Goal: Task Accomplishment & Management: Manage account settings

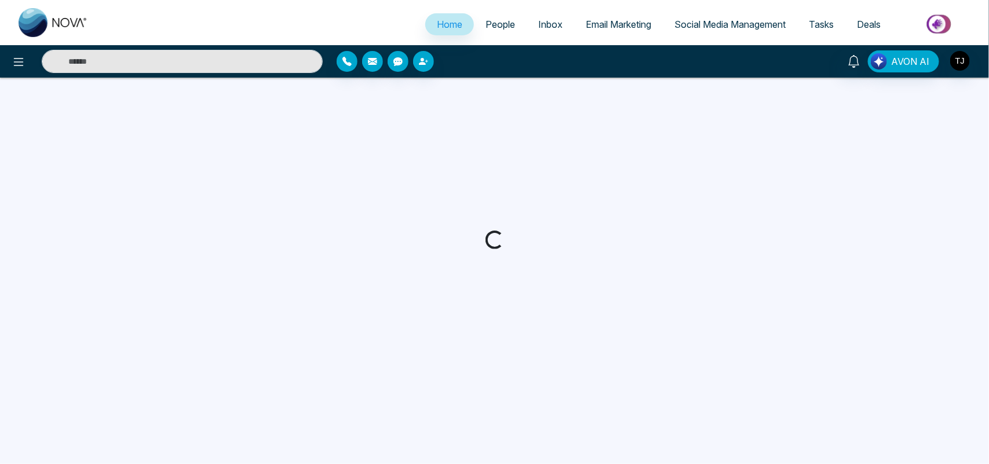
select select "*"
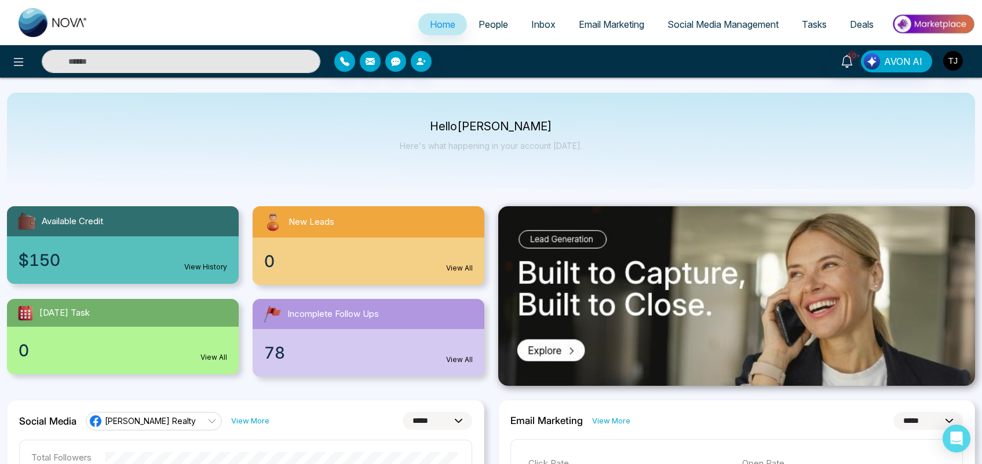
click at [935, 22] on img at bounding box center [933, 24] width 84 height 26
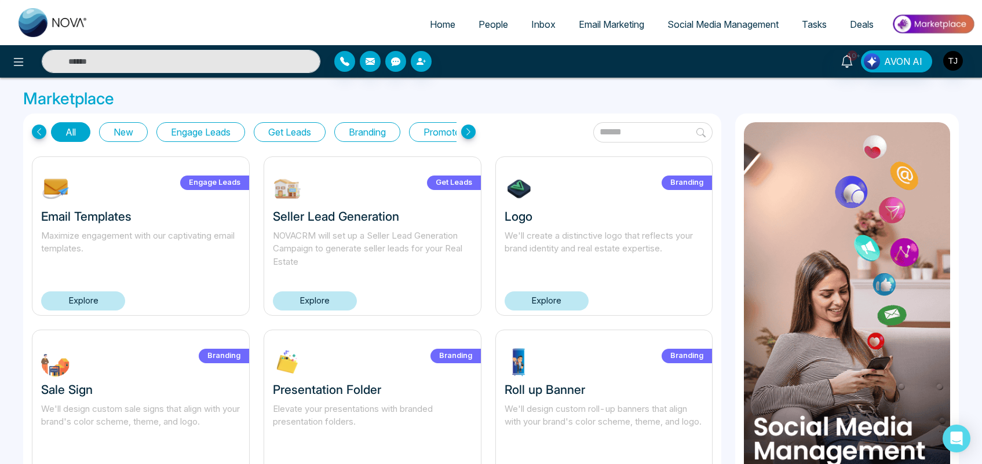
click at [316, 299] on link "Explore" at bounding box center [315, 300] width 84 height 19
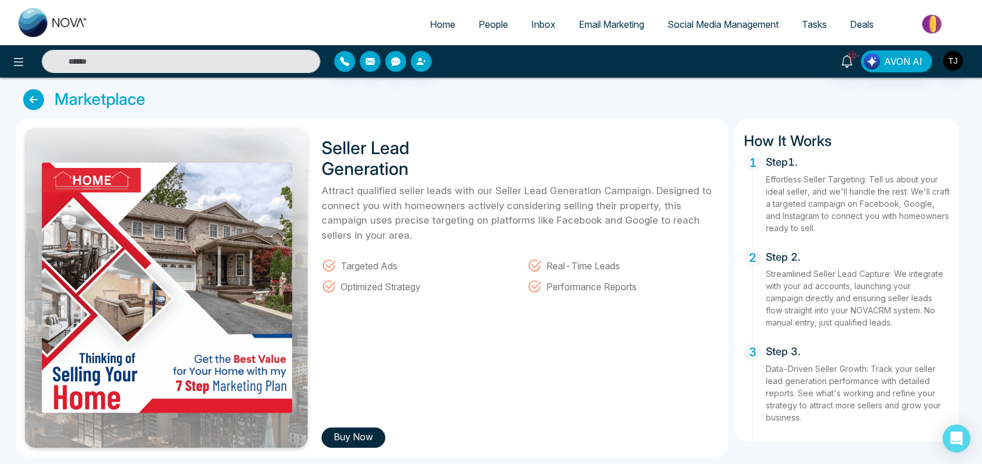
click at [444, 28] on span "Home" at bounding box center [442, 25] width 25 height 12
select select "*"
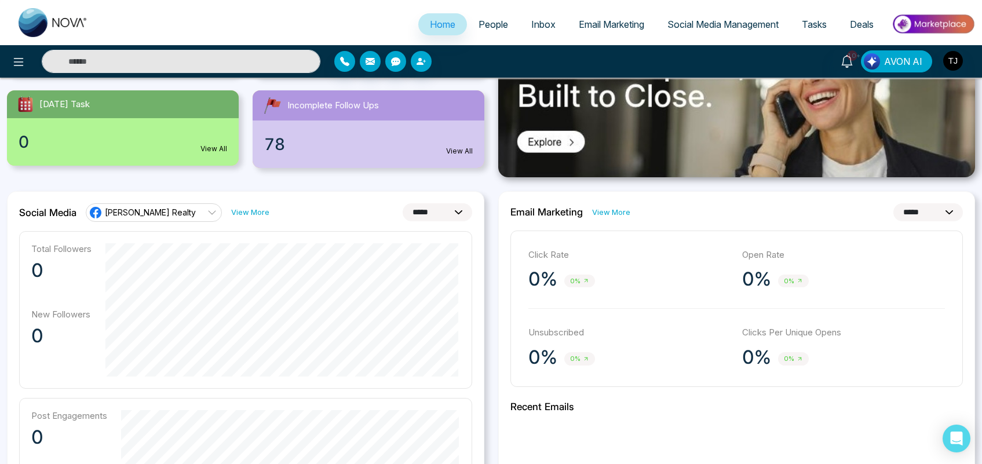
scroll to position [256, 0]
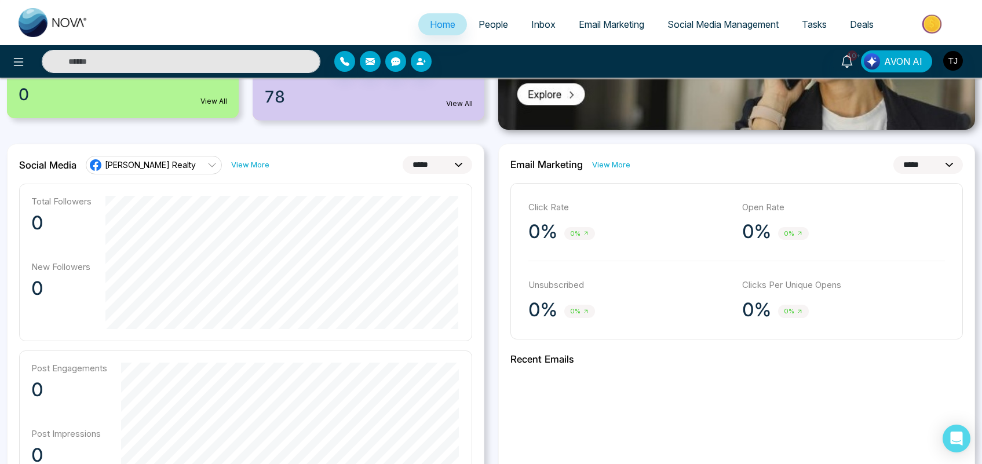
click at [177, 163] on span "[PERSON_NAME] Realty" at bounding box center [150, 164] width 91 height 11
click at [696, 385] on div "**********" at bounding box center [736, 415] width 477 height 543
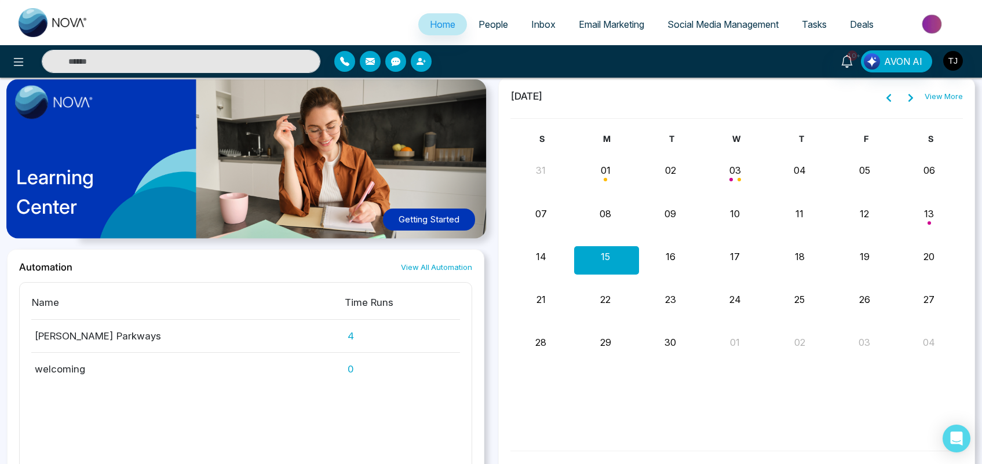
scroll to position [1021, 0]
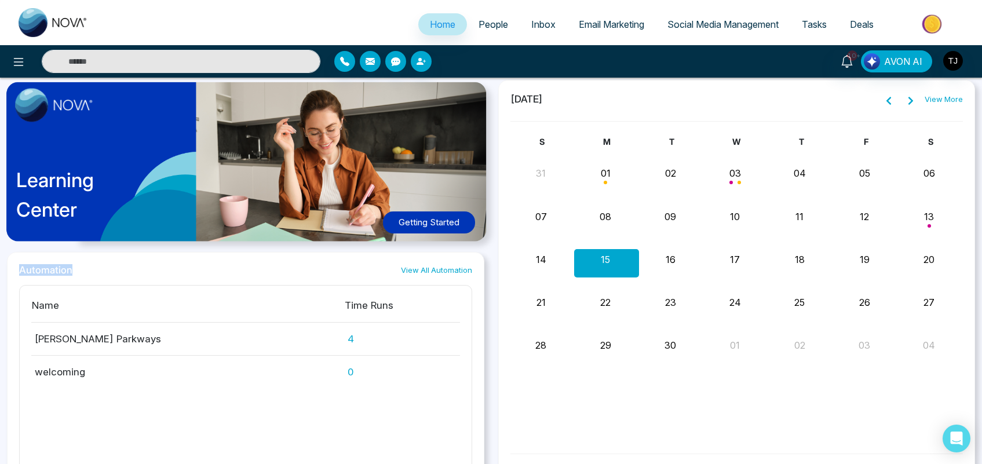
drag, startPoint x: 82, startPoint y: 268, endPoint x: 10, endPoint y: 272, distance: 72.5
click at [10, 272] on div "Automation View All Automation Name Time Runs [PERSON_NAME] Parkways 4 welcomin…" at bounding box center [245, 388] width 477 height 273
click at [148, 271] on div "Automation View All Automation" at bounding box center [245, 270] width 453 height 12
click at [478, 26] on span "People" at bounding box center [493, 25] width 30 height 12
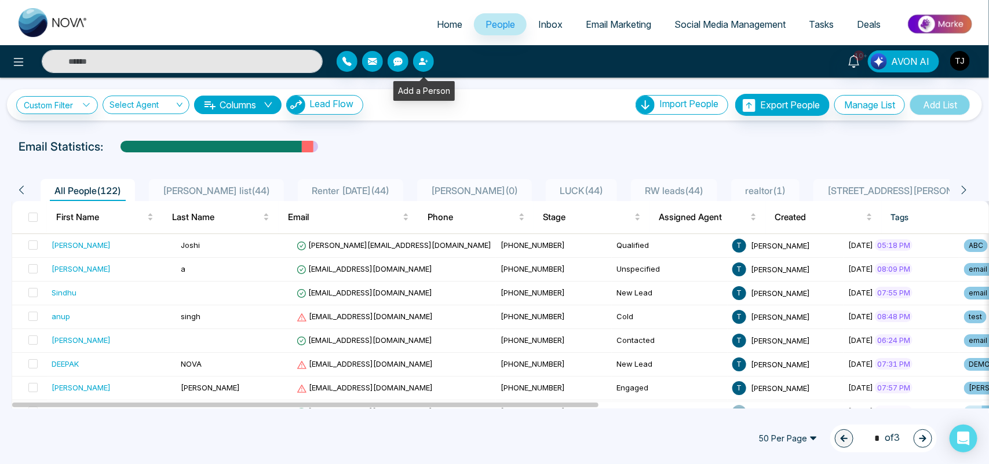
click at [423, 68] on button "button" at bounding box center [423, 61] width 21 height 21
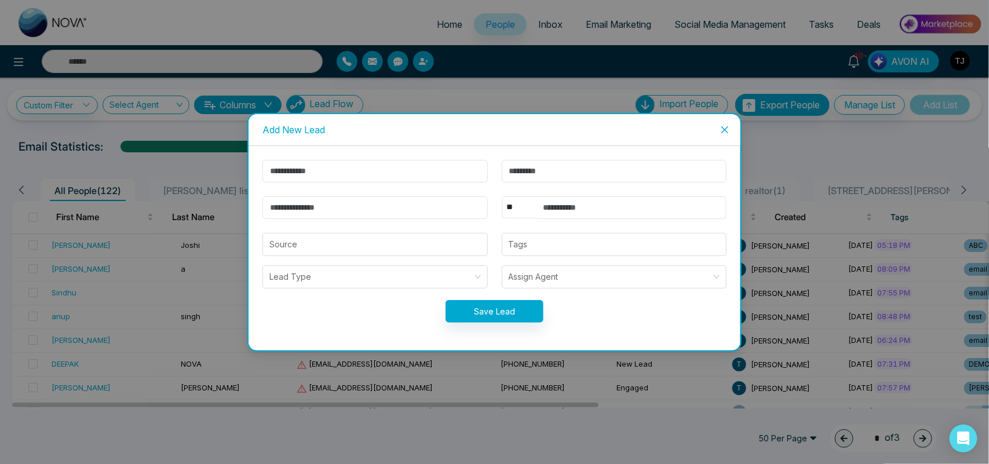
click at [726, 125] on icon "close" at bounding box center [724, 129] width 9 height 9
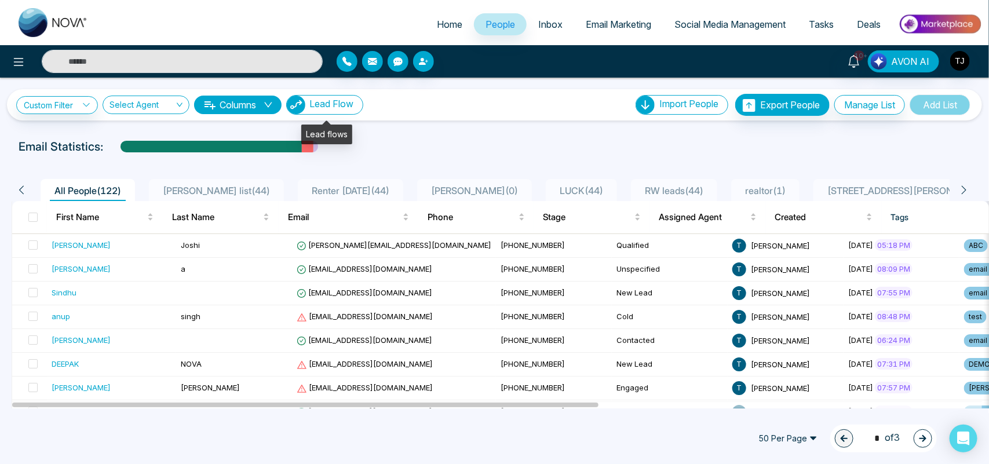
click at [336, 104] on span "Lead Flow" at bounding box center [331, 104] width 44 height 12
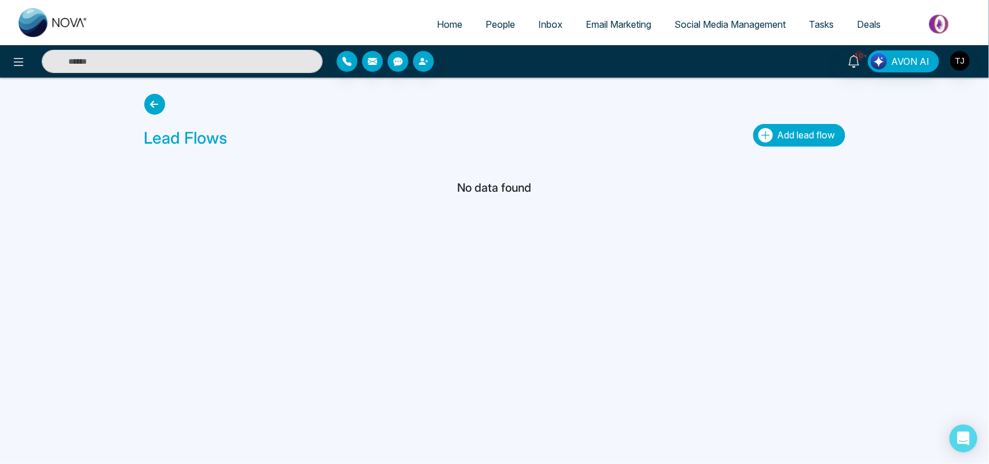
click at [832, 137] on span "Add lead flow" at bounding box center [806, 135] width 58 height 12
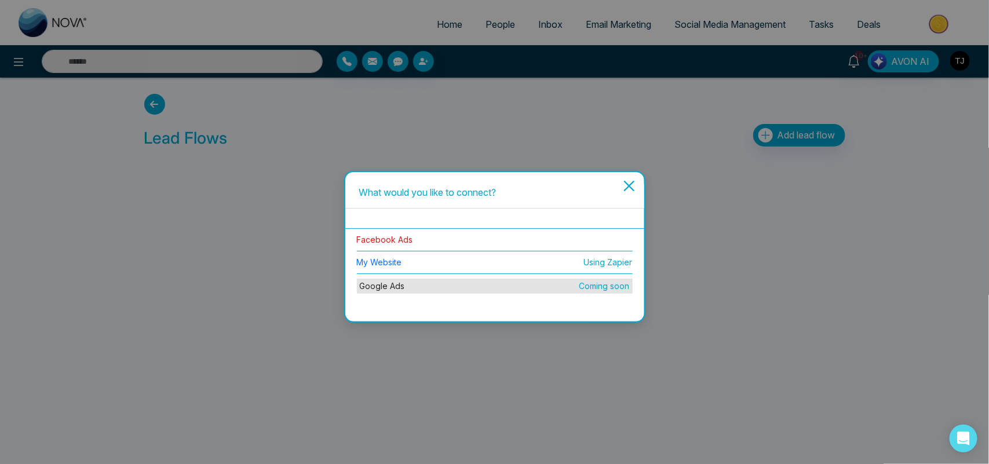
click at [389, 239] on link "Facebook Ads" at bounding box center [385, 240] width 56 height 10
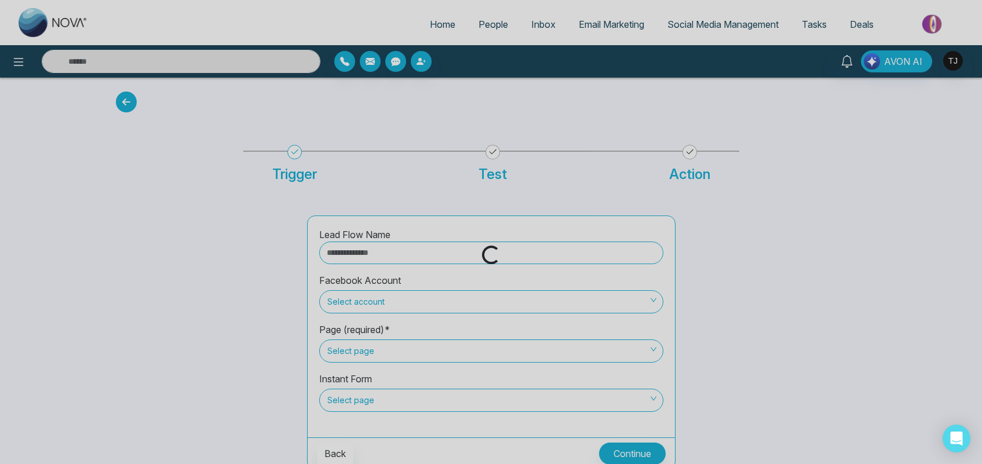
click at [404, 248] on div "Loading..." at bounding box center [491, 255] width 982 height 19
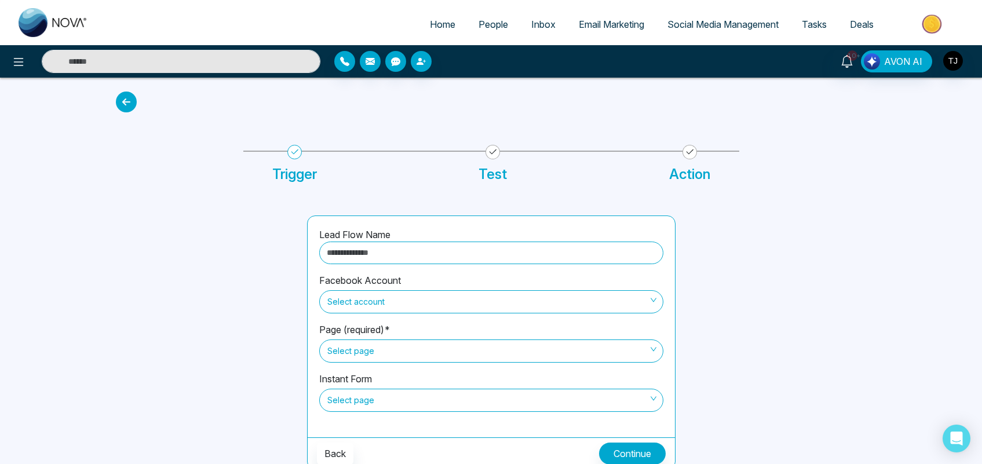
click at [375, 252] on input "text" at bounding box center [491, 253] width 344 height 23
click at [367, 308] on span "Select account" at bounding box center [491, 302] width 328 height 20
type input "*******"
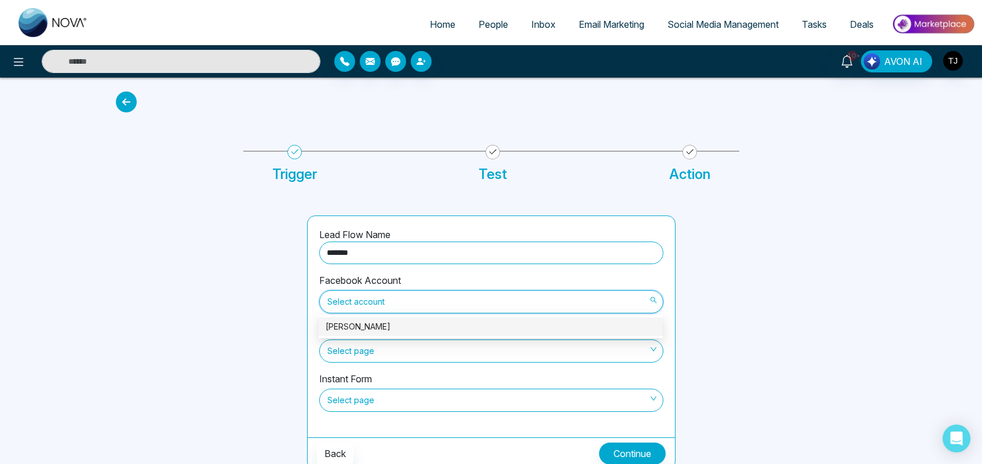
click at [363, 326] on div "[PERSON_NAME]" at bounding box center [491, 326] width 330 height 13
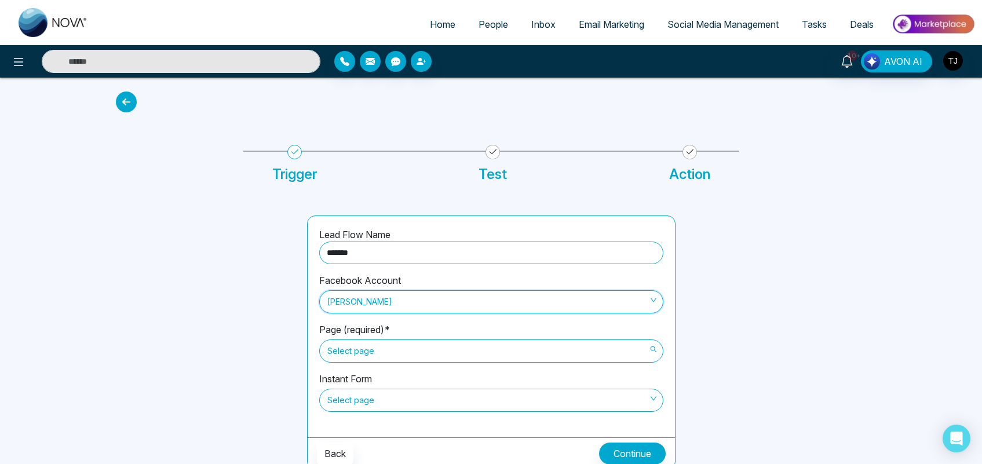
click at [368, 354] on span "Select page" at bounding box center [491, 351] width 328 height 20
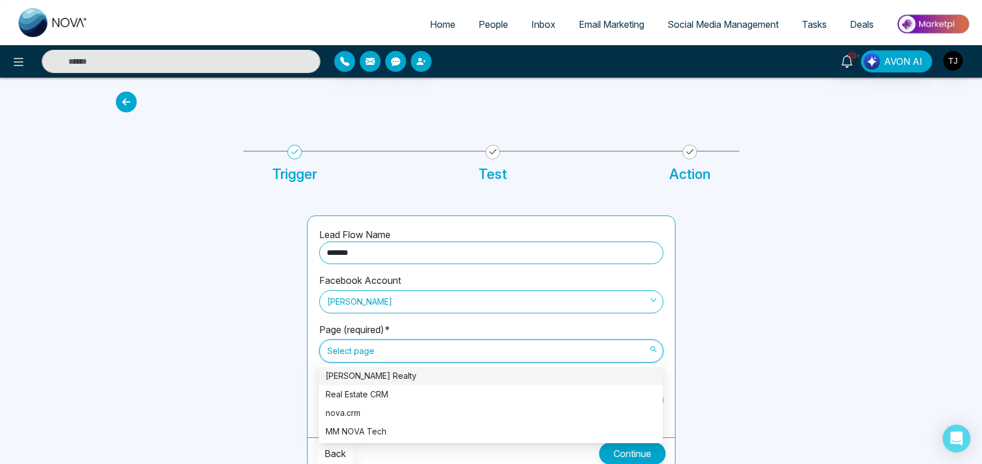
click at [366, 375] on div "[PERSON_NAME] Realty" at bounding box center [491, 376] width 330 height 13
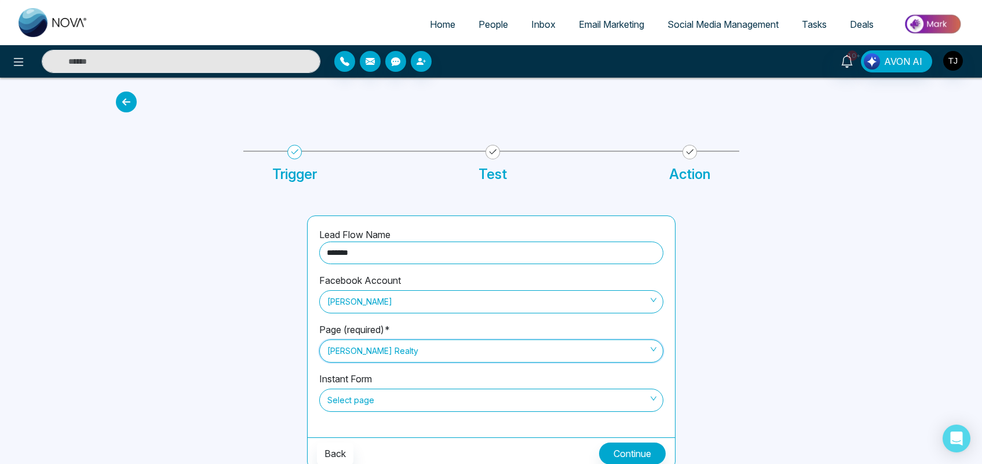
click at [355, 401] on span "Select page" at bounding box center [491, 400] width 328 height 20
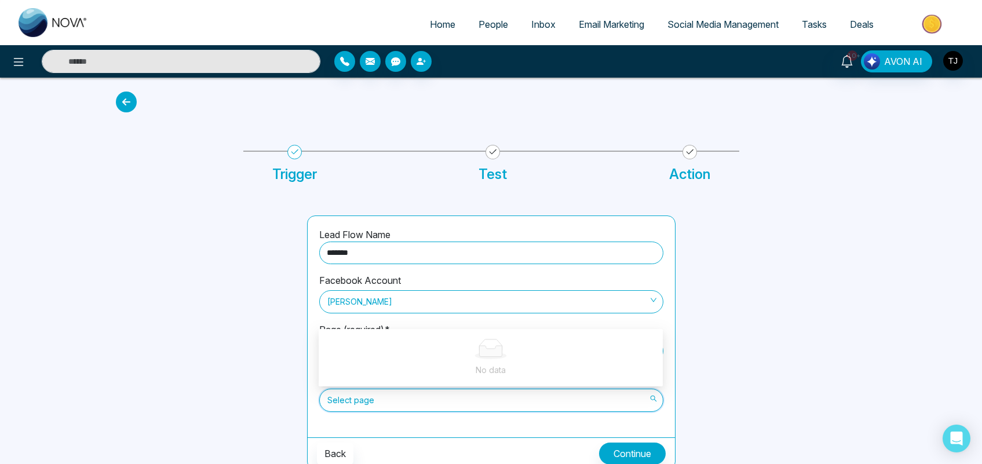
click at [259, 366] on div at bounding box center [204, 342] width 191 height 254
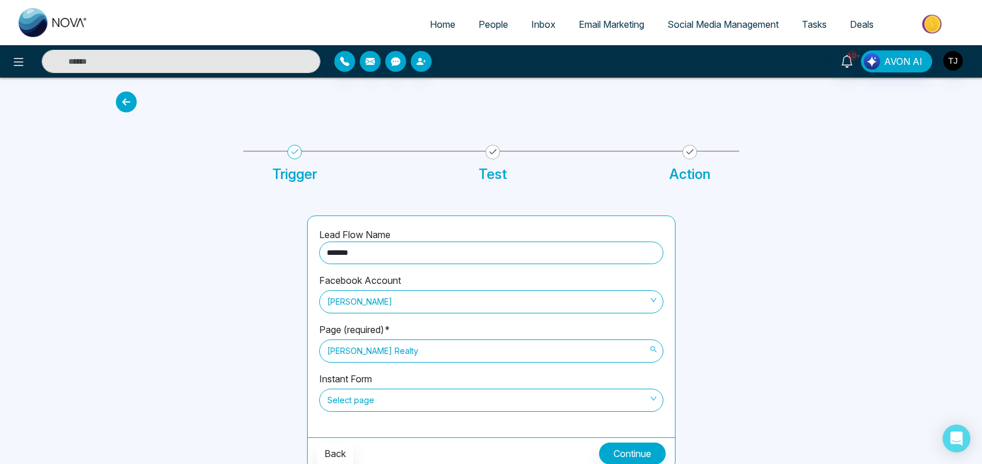
click at [426, 354] on span "[PERSON_NAME] Realty" at bounding box center [491, 351] width 328 height 20
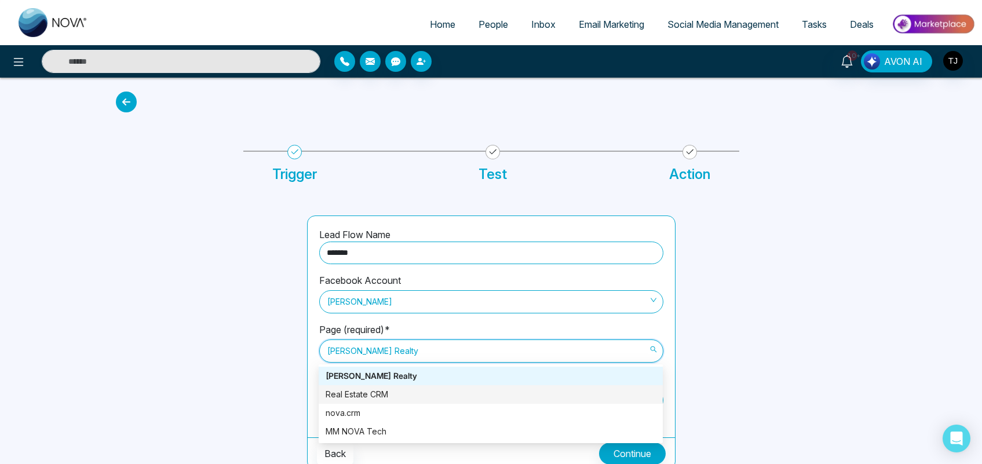
click at [360, 392] on div "Real Estate CRM" at bounding box center [491, 394] width 330 height 13
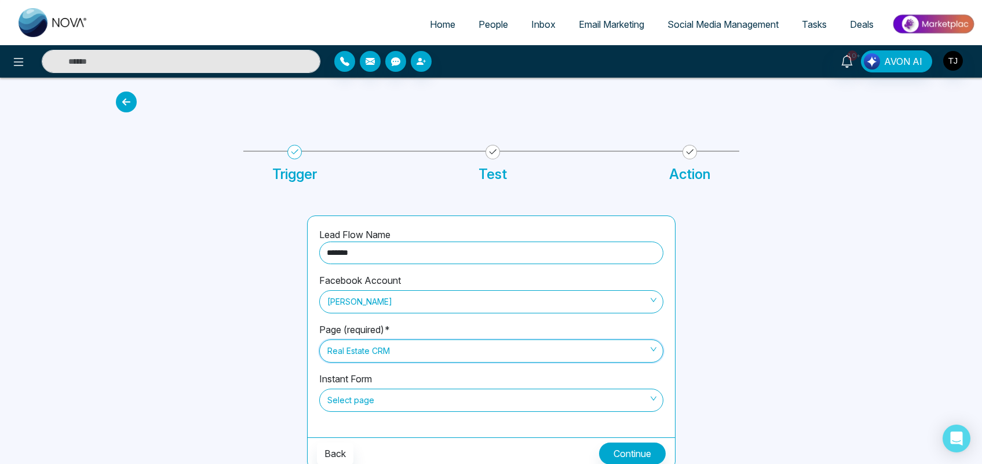
click at [374, 398] on span "Select page" at bounding box center [491, 400] width 328 height 20
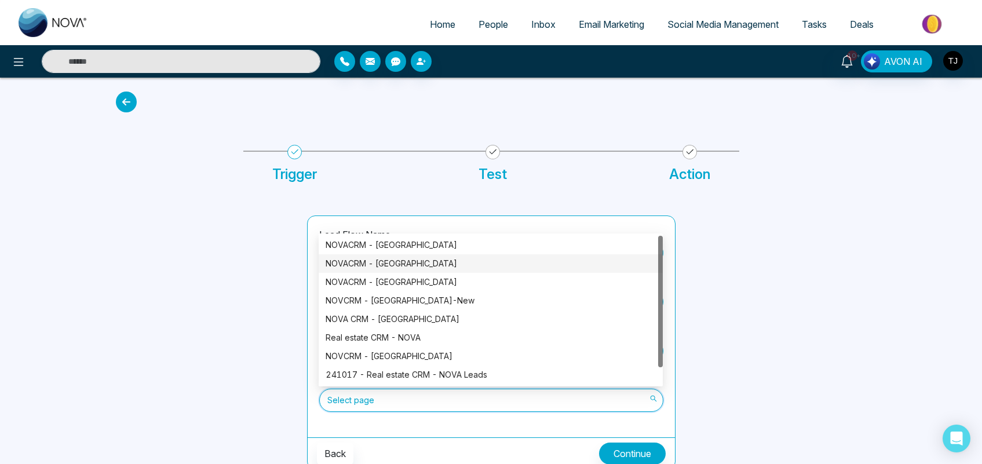
click at [383, 264] on div "NOVACRM - [GEOGRAPHIC_DATA]" at bounding box center [491, 263] width 330 height 13
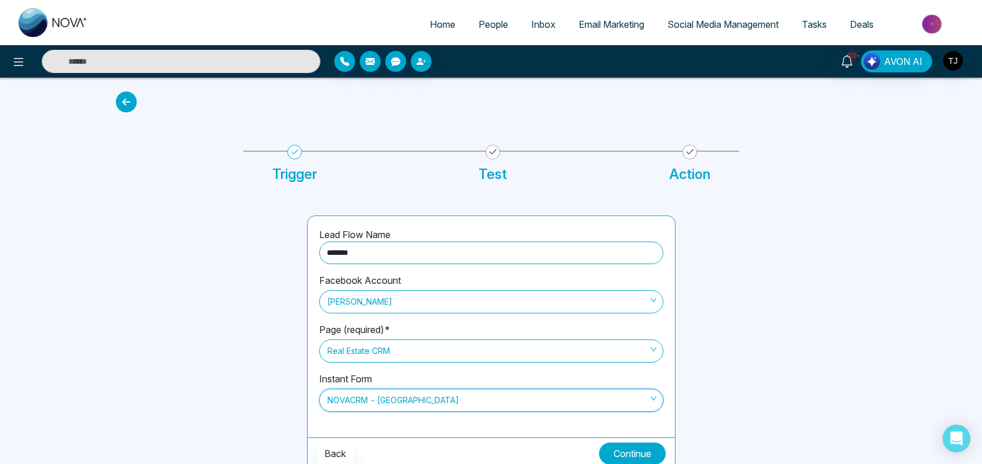
click at [627, 447] on button "Continue" at bounding box center [632, 454] width 67 height 22
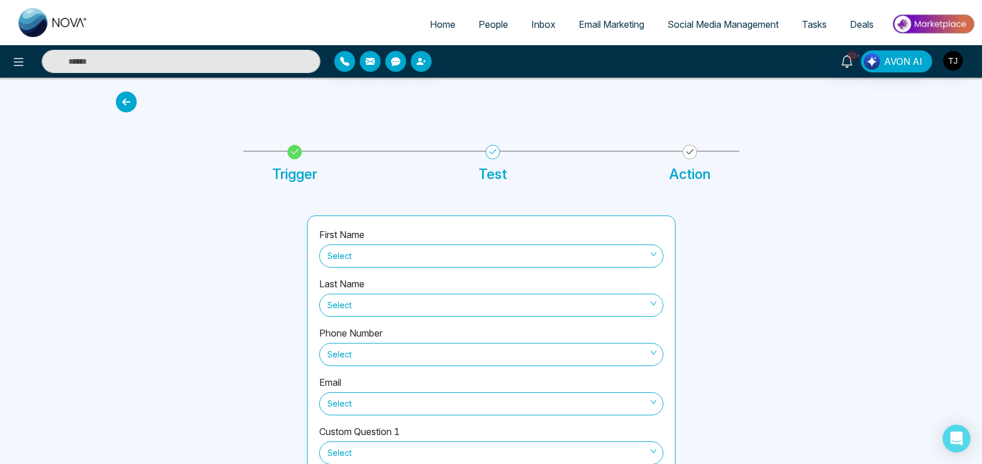
scroll to position [74, 0]
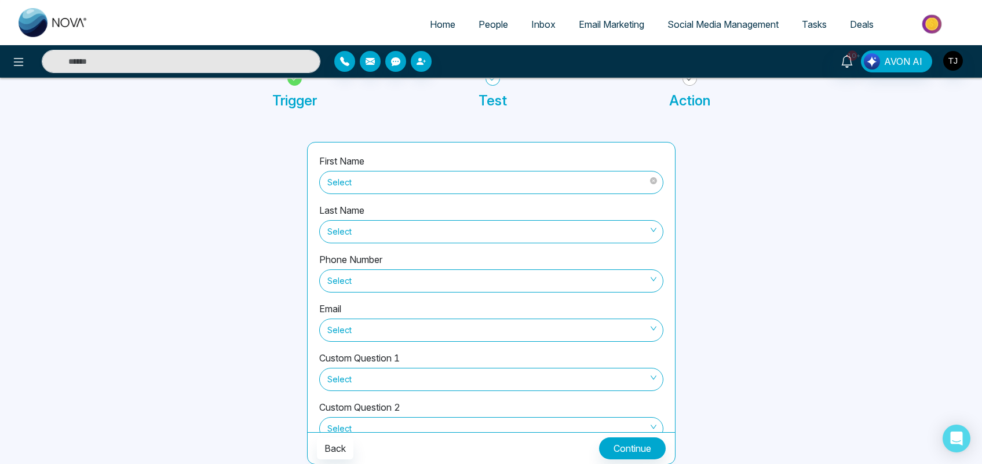
click at [460, 186] on span "Select" at bounding box center [491, 183] width 328 height 20
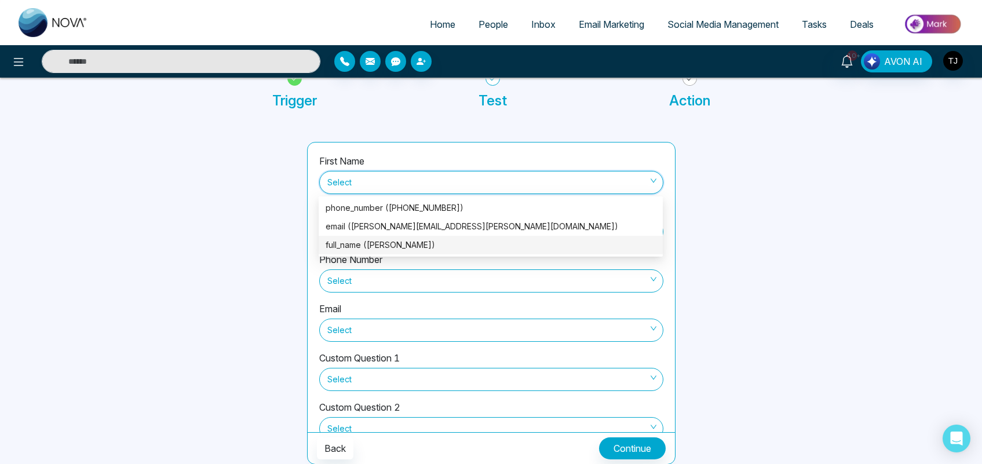
click at [371, 241] on div "full_name ([PERSON_NAME])" at bounding box center [491, 245] width 330 height 13
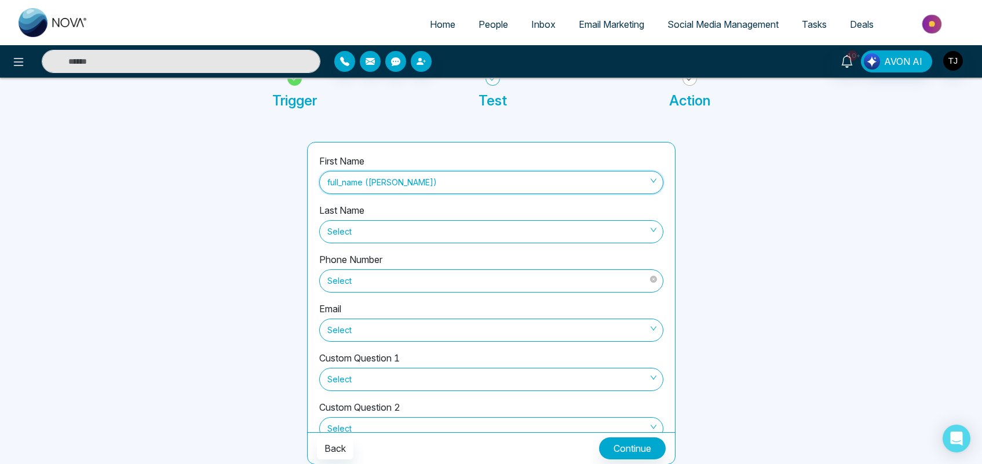
click at [366, 280] on span "Select" at bounding box center [491, 281] width 328 height 20
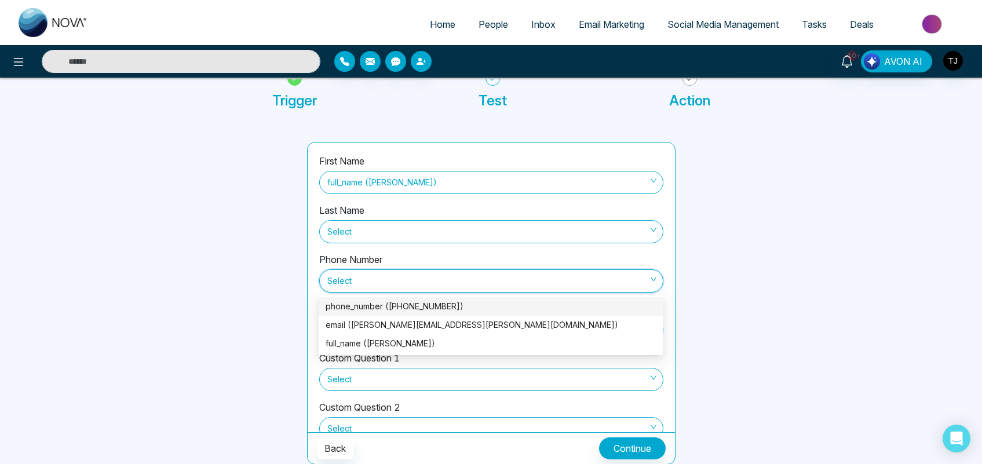
click at [376, 310] on div "phone_number ([PHONE_NUMBER])" at bounding box center [491, 306] width 330 height 13
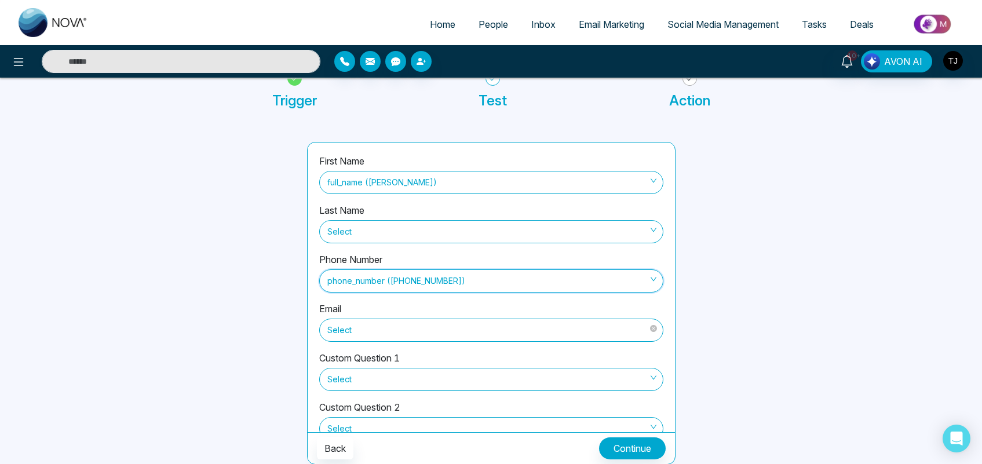
click at [364, 324] on span "Select" at bounding box center [491, 330] width 328 height 20
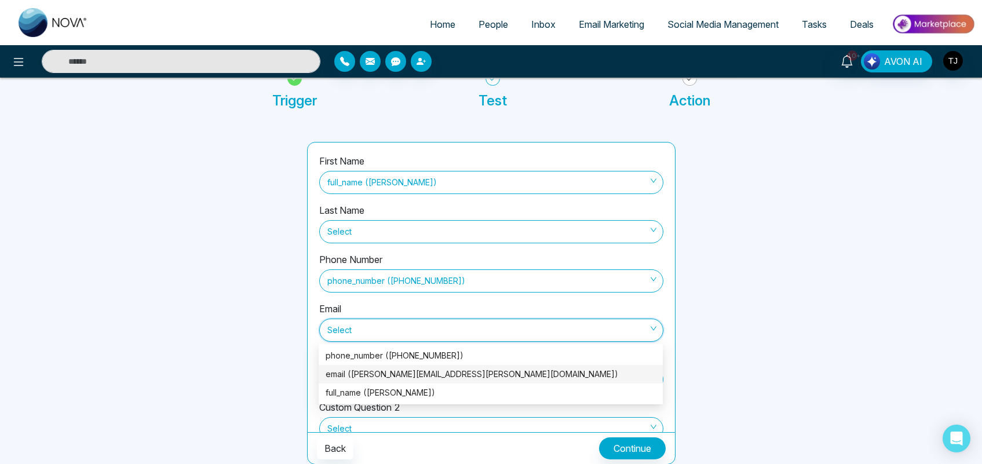
click at [363, 369] on div "email ([PERSON_NAME][EMAIL_ADDRESS][PERSON_NAME][DOMAIN_NAME])" at bounding box center [491, 374] width 330 height 13
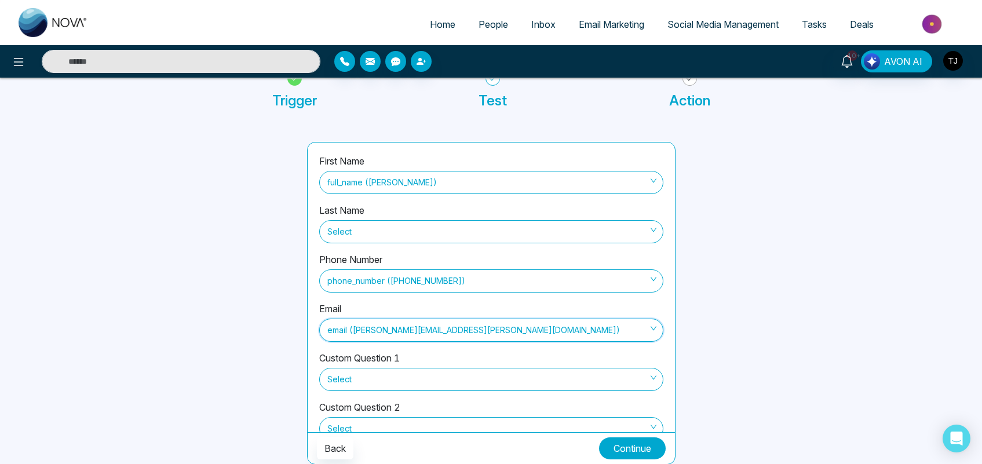
click at [638, 453] on button "Continue" at bounding box center [632, 448] width 67 height 22
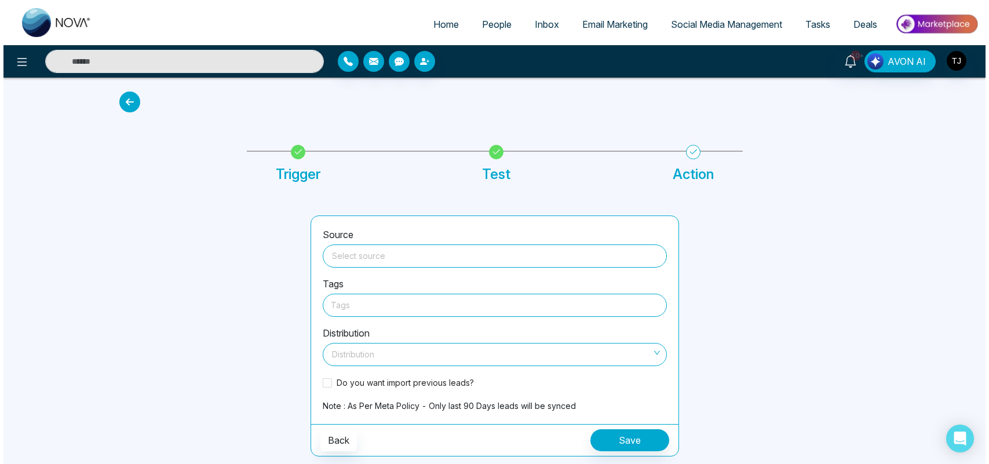
scroll to position [0, 0]
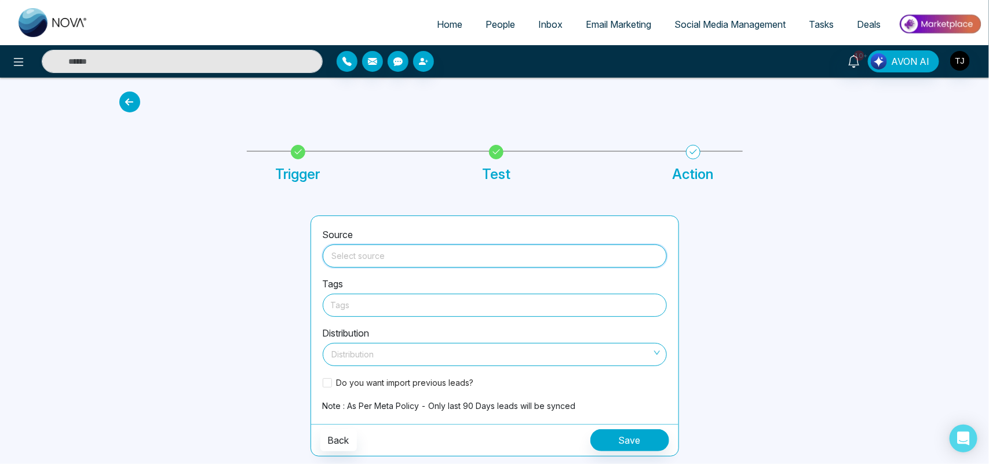
click at [426, 253] on input "search" at bounding box center [495, 253] width 330 height 17
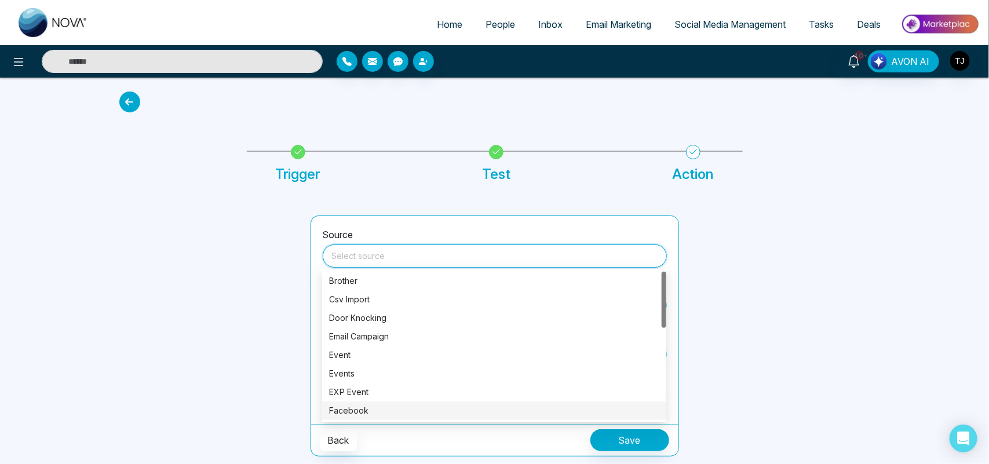
click at [350, 411] on div "Facebook" at bounding box center [494, 410] width 330 height 13
type input "********"
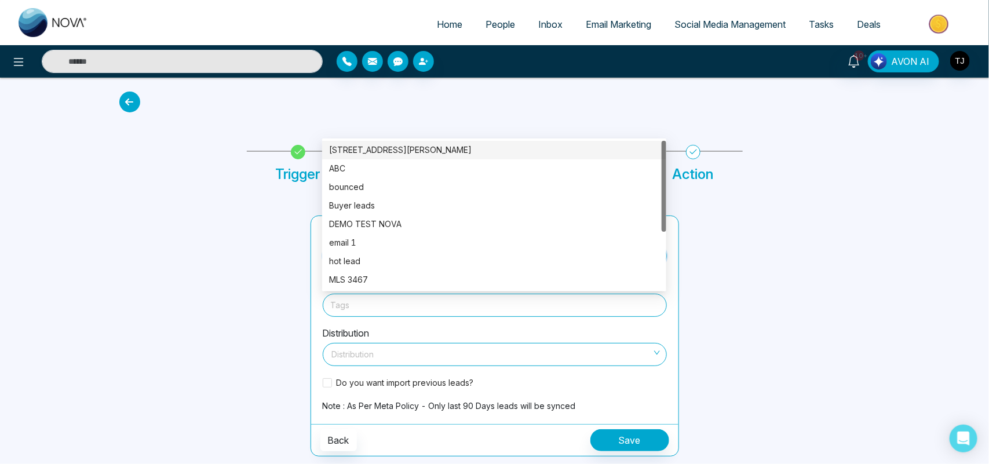
click at [350, 305] on div at bounding box center [495, 305] width 328 height 14
click at [348, 204] on div "Buyer leads" at bounding box center [494, 205] width 330 height 13
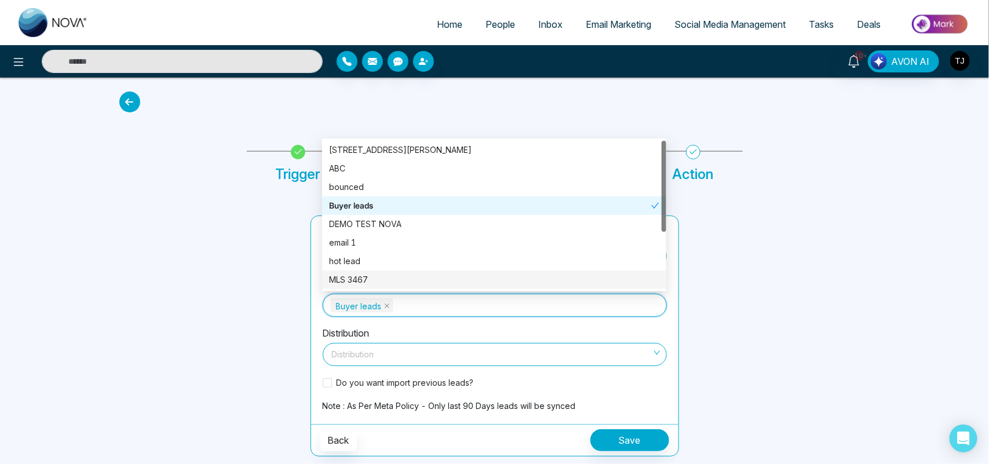
click at [387, 360] on input "search" at bounding box center [491, 351] width 322 height 17
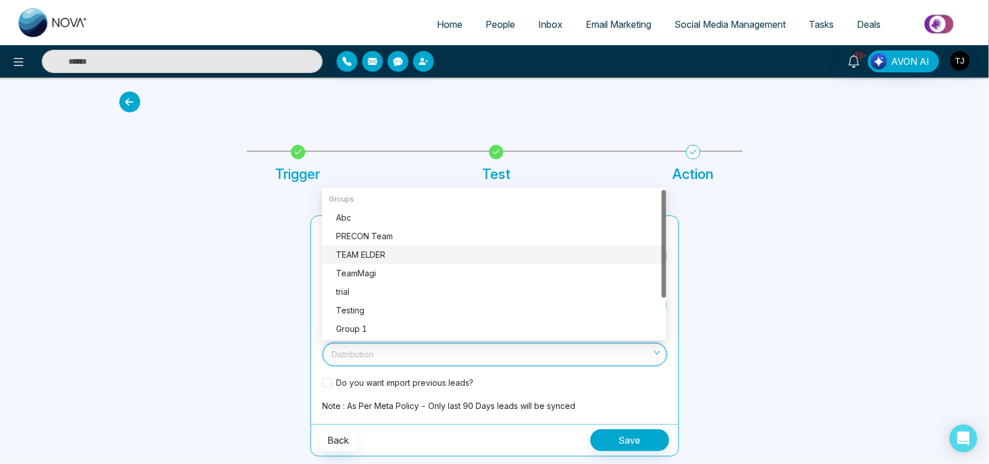
click at [793, 242] on div at bounding box center [781, 335] width 191 height 241
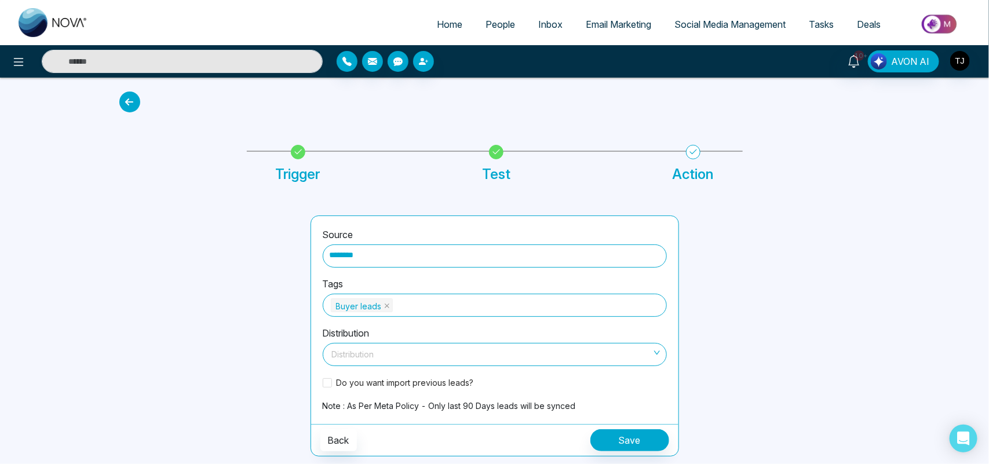
click at [941, 210] on div "Home People Inbox Email Marketing Social Media Management Tasks Deals 10+ AVON …" at bounding box center [494, 232] width 989 height 464
click at [532, 346] on input "search" at bounding box center [491, 351] width 322 height 17
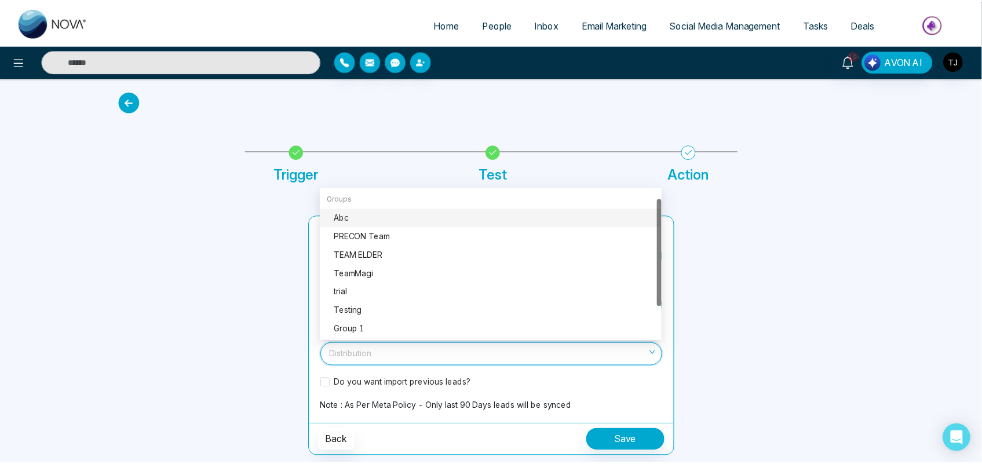
scroll to position [56, 0]
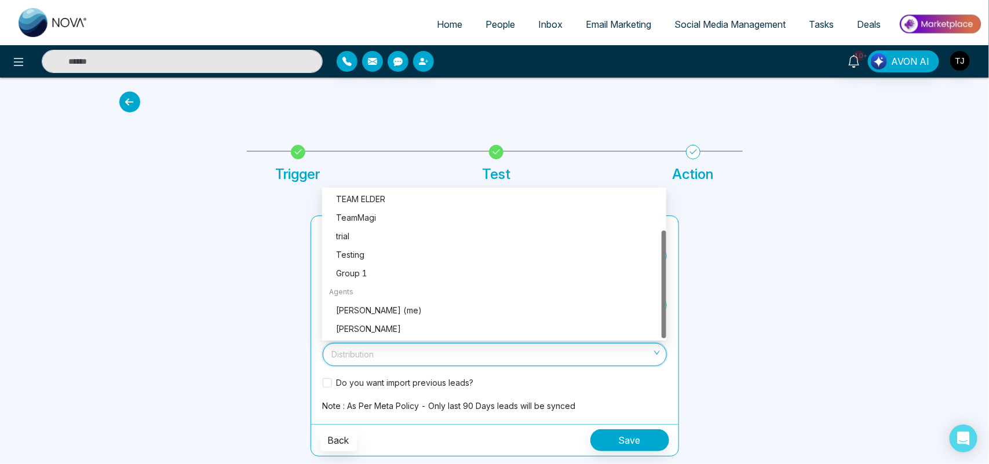
drag, startPoint x: 661, startPoint y: 216, endPoint x: 648, endPoint y: 305, distance: 89.7
click at [648, 305] on div "PRECON Team TEAM ELDER TeamMagi trial Testing Group 1 Agents [PERSON_NAME] (me)…" at bounding box center [494, 264] width 344 height 148
click at [400, 310] on div "[PERSON_NAME] (me)" at bounding box center [497, 310] width 323 height 13
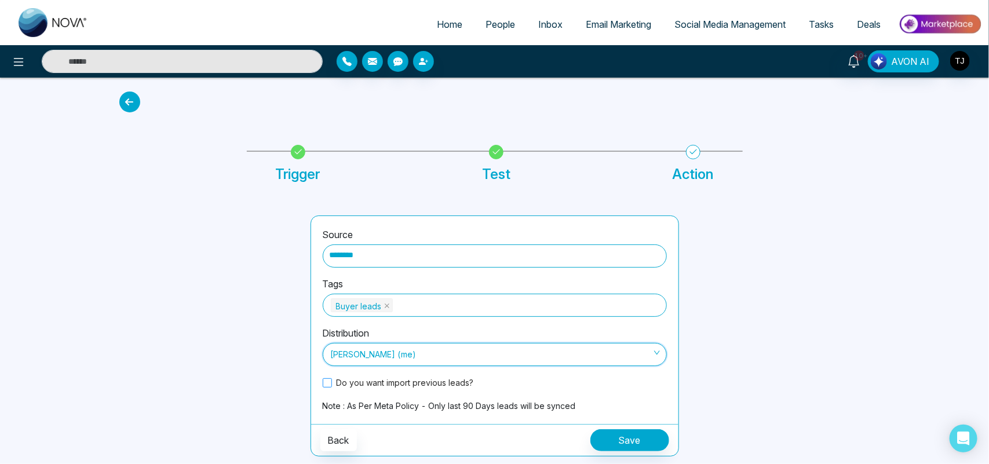
click at [328, 382] on span at bounding box center [327, 382] width 9 height 9
click at [488, 25] on span "People" at bounding box center [500, 25] width 30 height 12
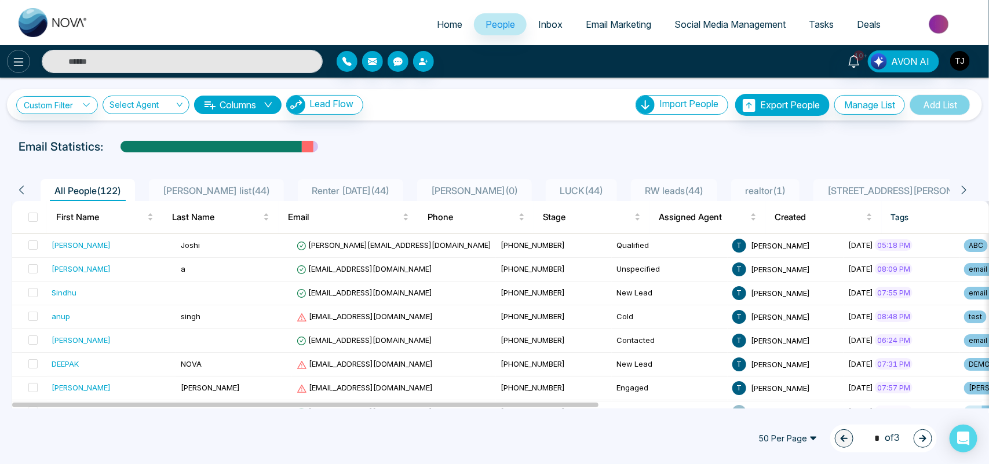
click at [22, 61] on icon at bounding box center [19, 62] width 14 height 14
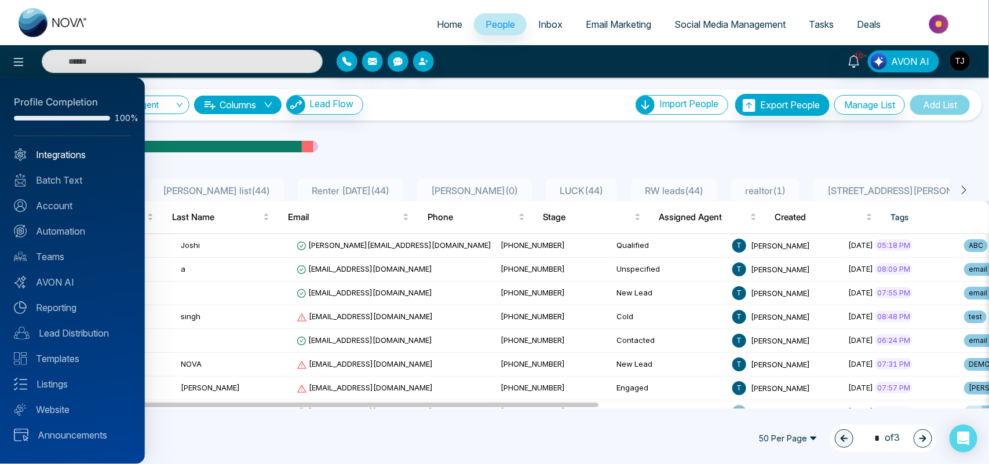
click at [70, 149] on link "Integrations" at bounding box center [72, 155] width 117 height 14
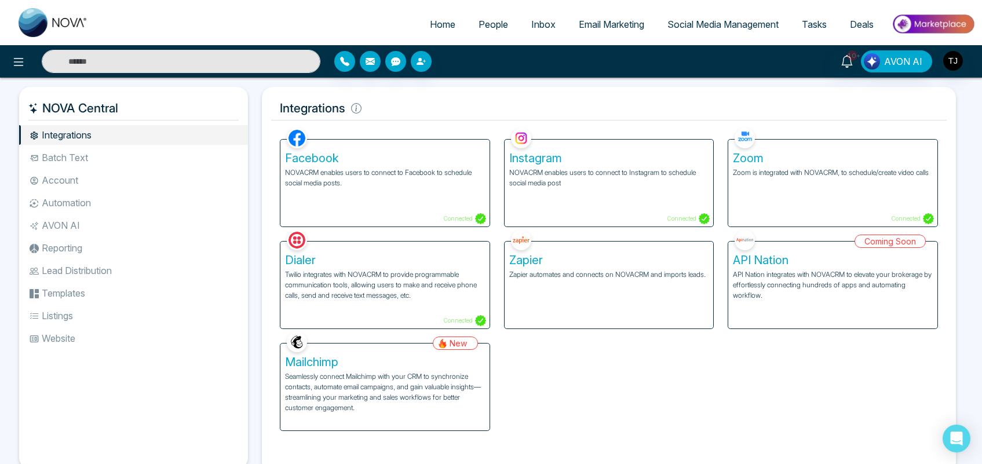
click at [591, 292] on div "Zapier Zapier automates and connects on NOVACRM and imports leads." at bounding box center [608, 285] width 209 height 87
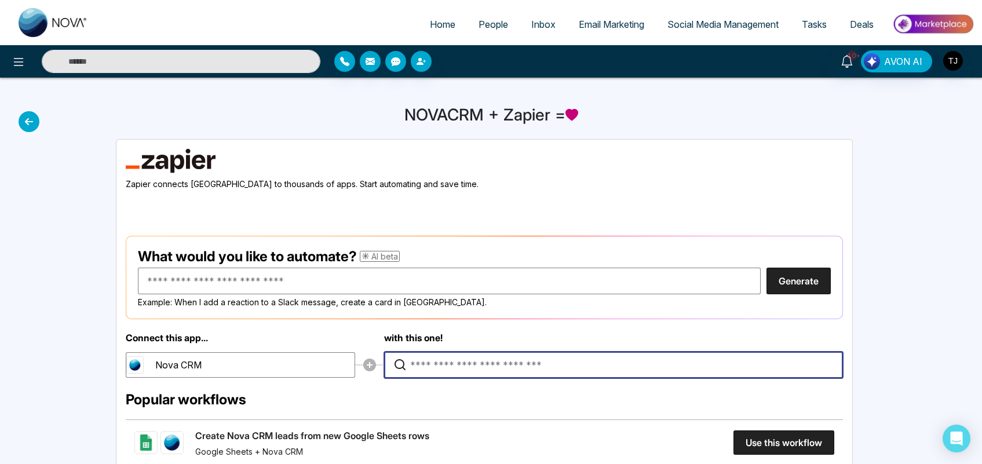
click at [473, 364] on input "Type to search for an app to connect" at bounding box center [616, 364] width 412 height 25
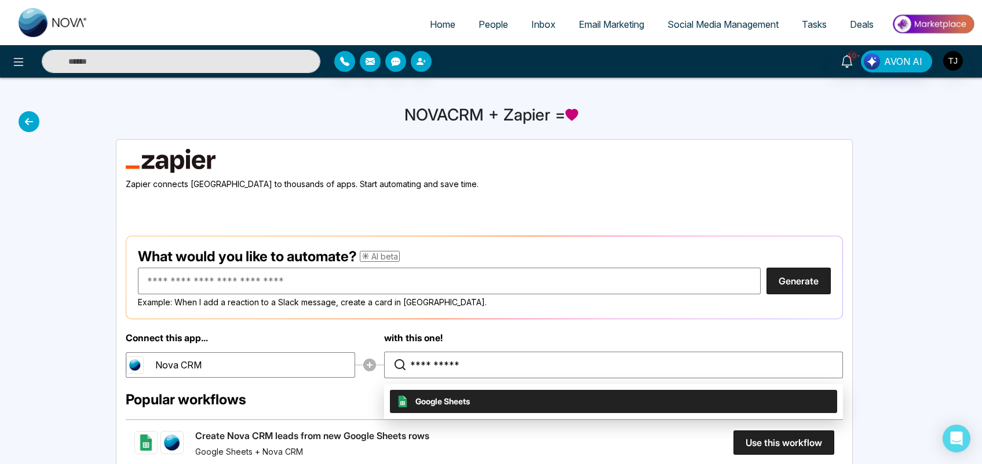
click at [463, 401] on span "Google Sheets" at bounding box center [442, 401] width 54 height 12
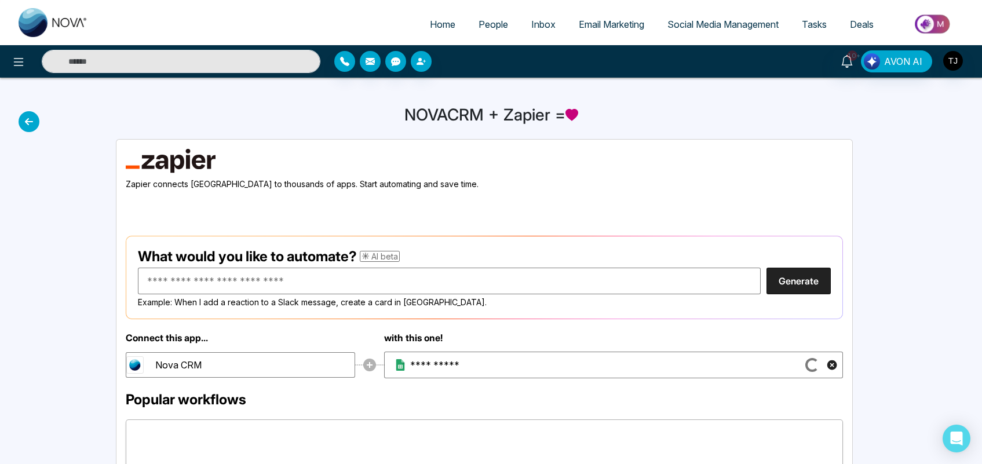
type input "**********"
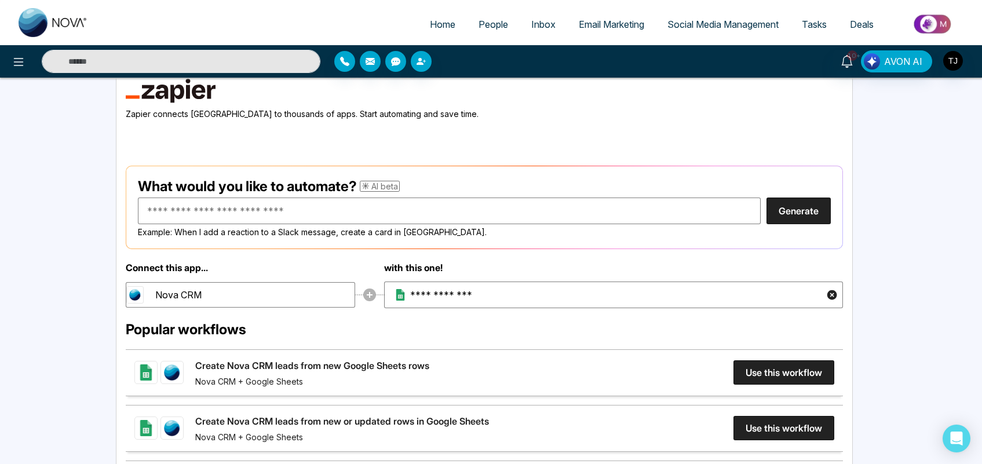
scroll to position [85, 0]
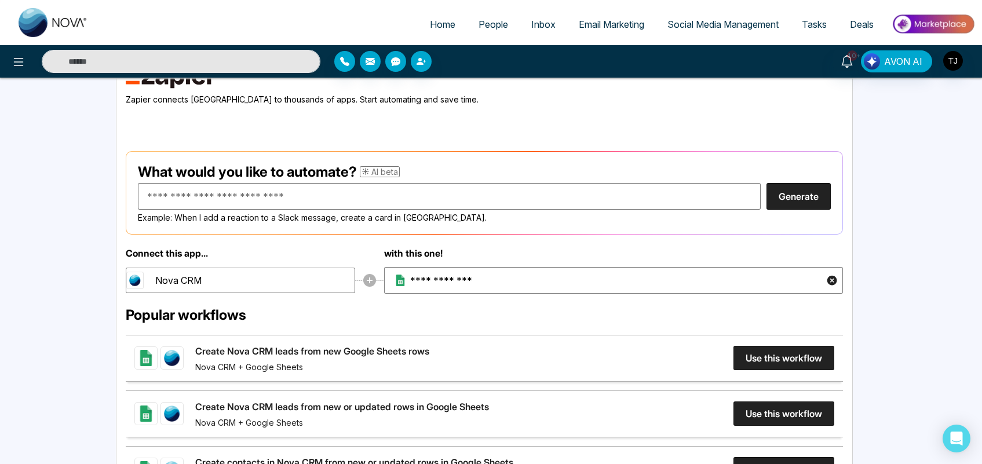
click at [484, 20] on span "People" at bounding box center [493, 25] width 30 height 12
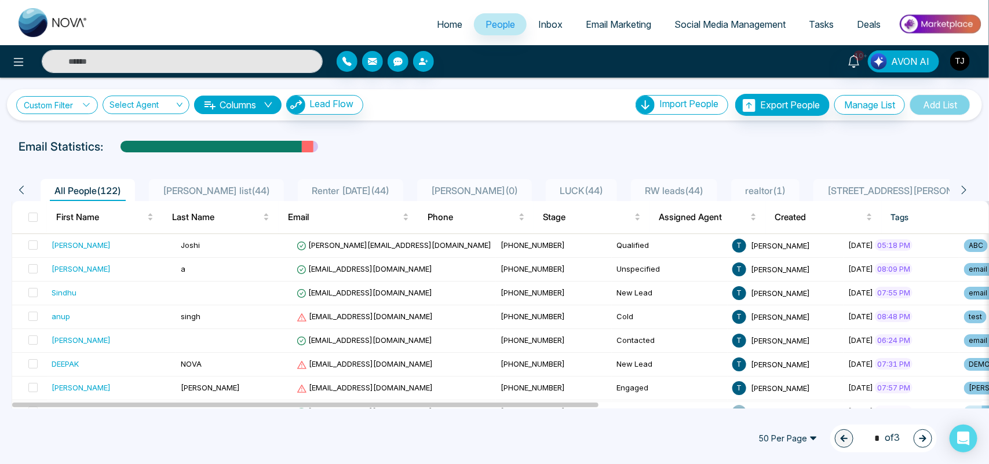
click at [65, 99] on link "Custom Filter" at bounding box center [57, 105] width 82 height 18
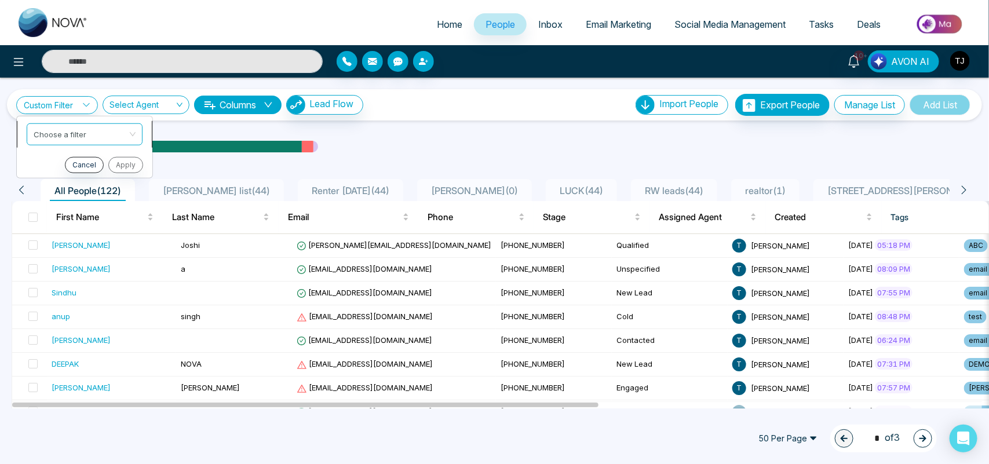
click at [67, 130] on input "search" at bounding box center [81, 131] width 94 height 17
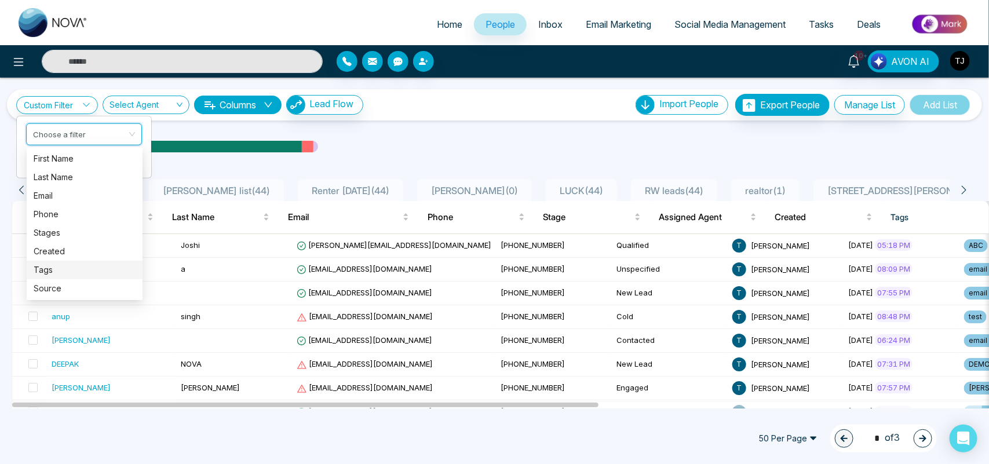
click at [49, 271] on div "Tags" at bounding box center [85, 270] width 102 height 13
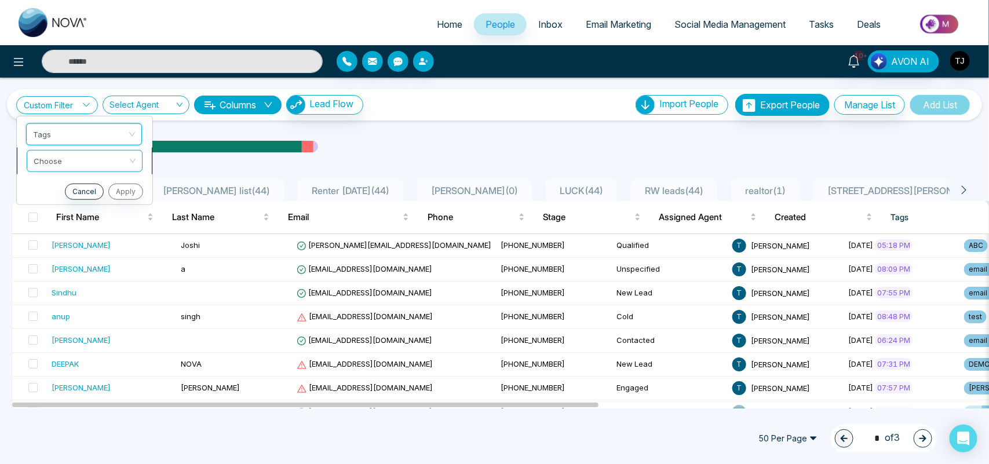
click at [86, 158] on input "search" at bounding box center [81, 158] width 94 height 17
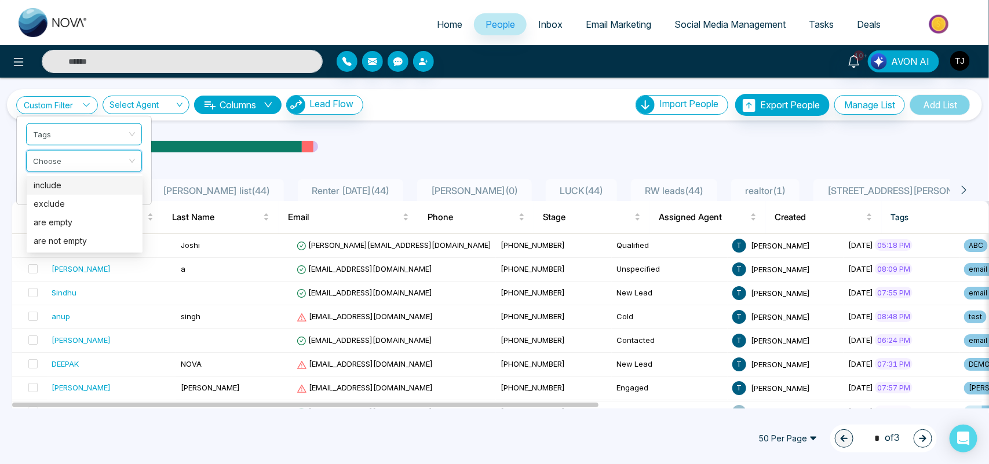
click at [63, 184] on div "include" at bounding box center [85, 185] width 102 height 13
click at [63, 184] on input "search" at bounding box center [80, 185] width 94 height 17
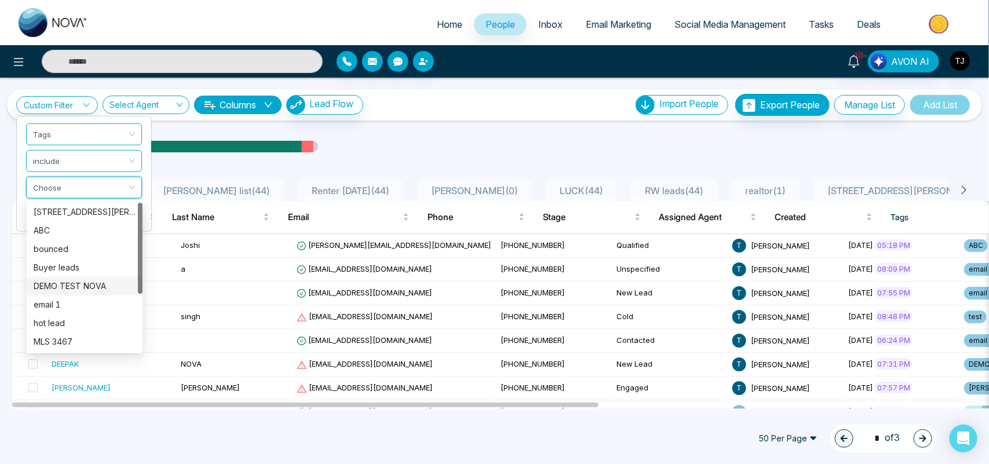
click at [75, 281] on div "DEMO TEST NOVA" at bounding box center [85, 286] width 102 height 13
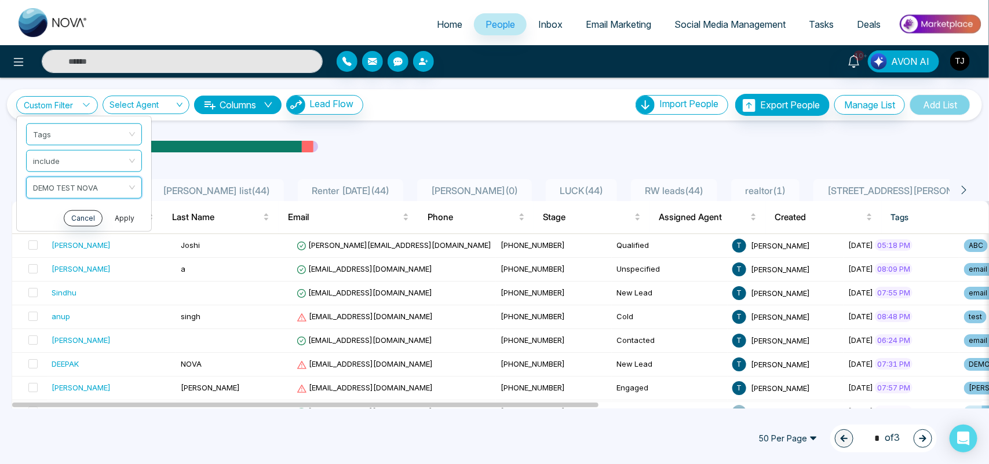
click at [120, 218] on button "Apply" at bounding box center [124, 218] width 35 height 16
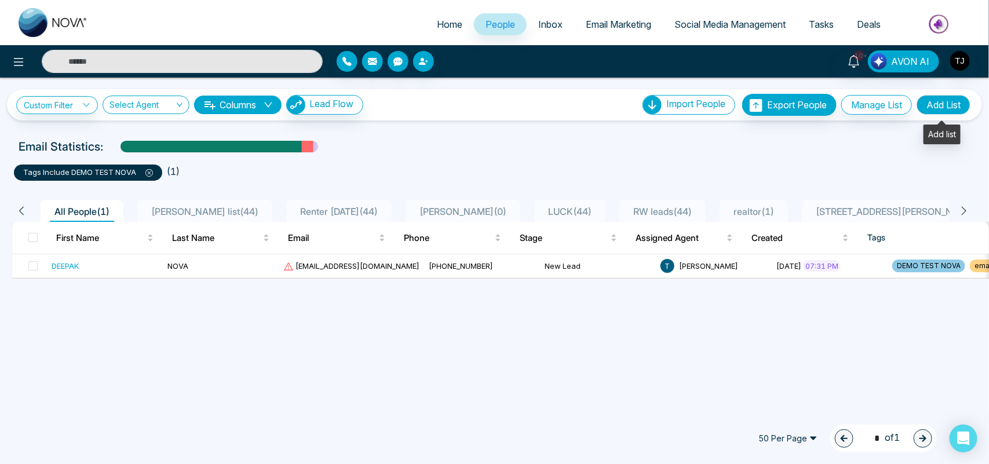
click at [945, 110] on button "Add List" at bounding box center [943, 105] width 54 height 20
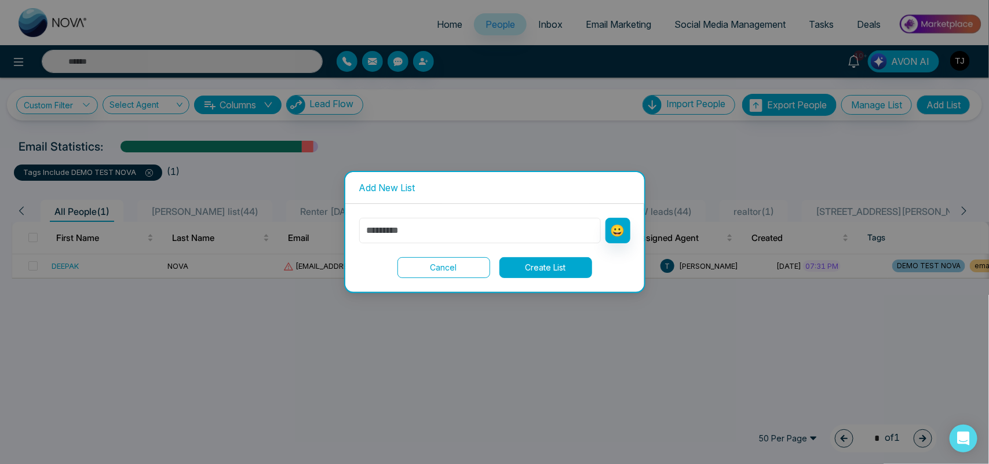
click at [459, 229] on input "text" at bounding box center [480, 230] width 242 height 25
type input "*********"
click at [537, 273] on button "Create List" at bounding box center [545, 267] width 93 height 21
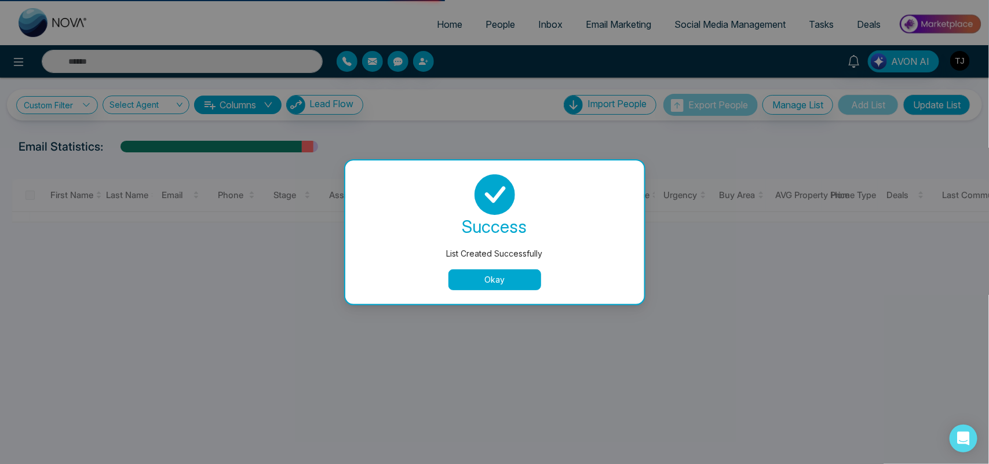
click at [517, 273] on button "Okay" at bounding box center [494, 279] width 93 height 21
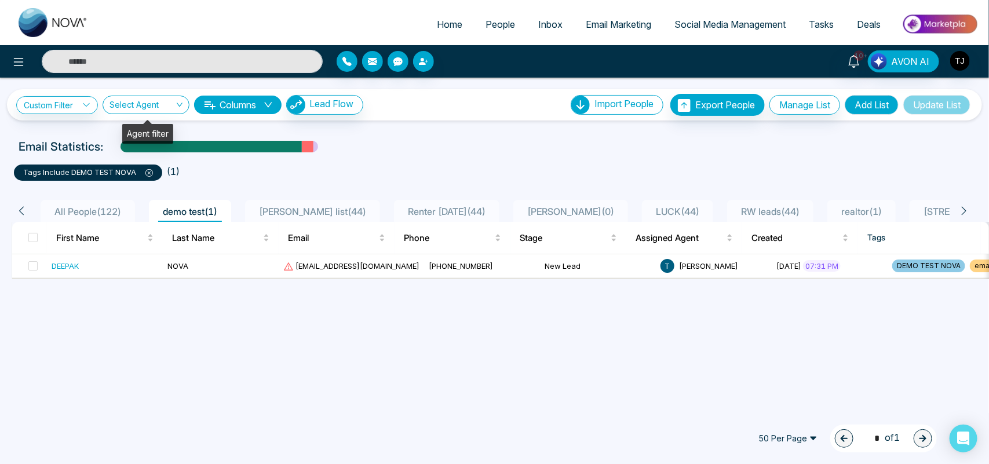
click at [143, 107] on input "search" at bounding box center [141, 107] width 65 height 22
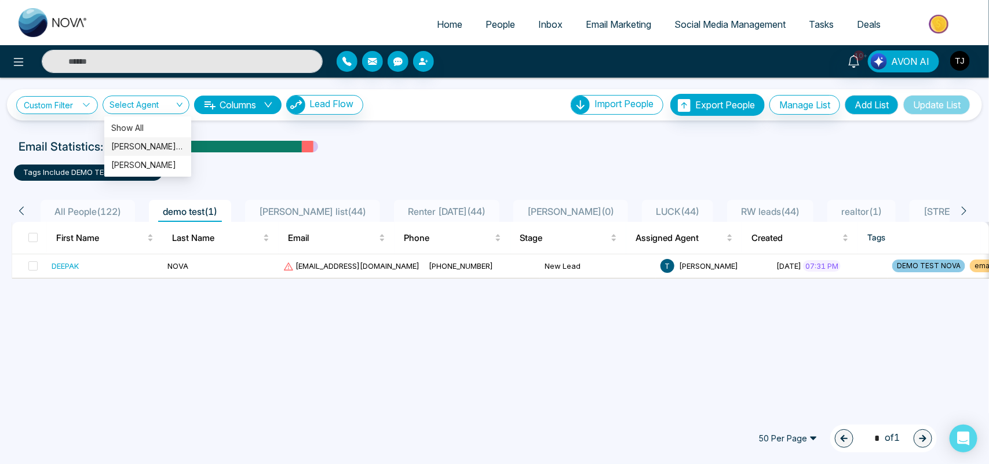
click at [266, 107] on button "Columns" at bounding box center [237, 105] width 87 height 19
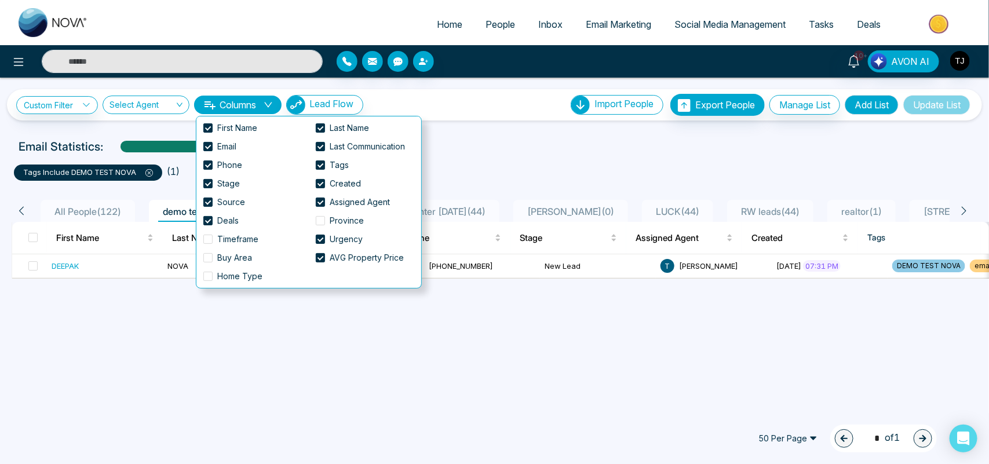
click at [443, 160] on ul "tags include DEMO TEST NOVA ( 1 )" at bounding box center [494, 170] width 961 height 21
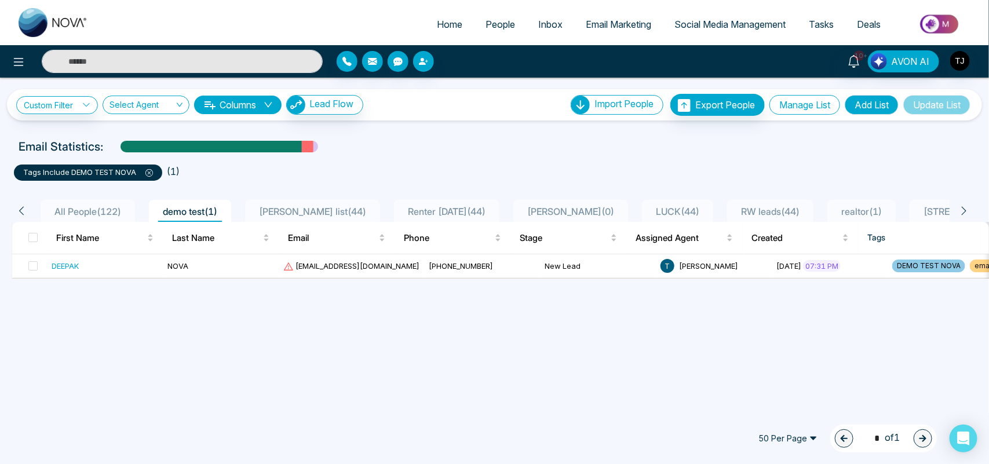
click at [803, 98] on button "Manage List" at bounding box center [804, 105] width 71 height 20
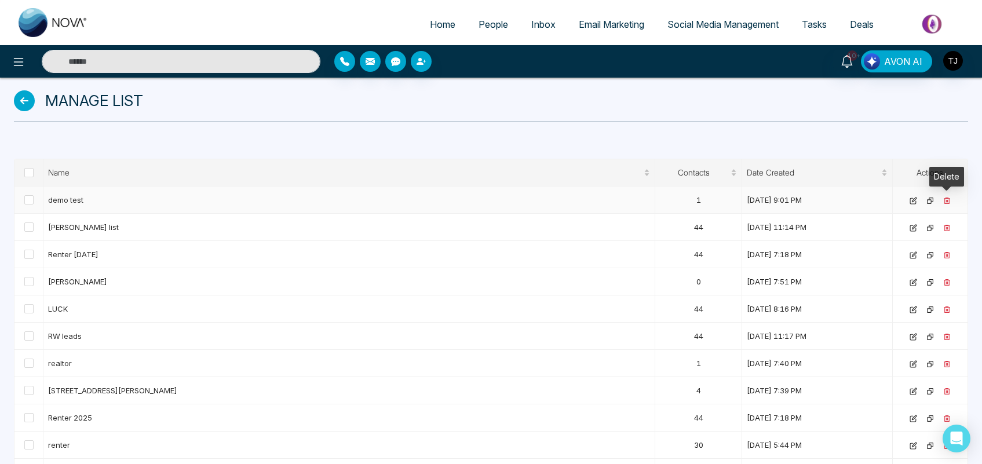
click at [948, 201] on icon at bounding box center [947, 201] width 8 height 8
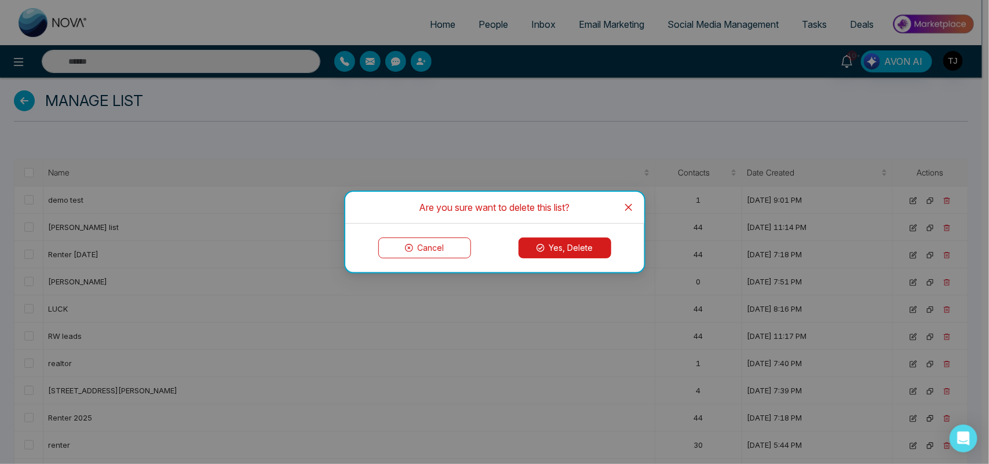
click at [553, 246] on button "Yes, Delete" at bounding box center [564, 247] width 93 height 21
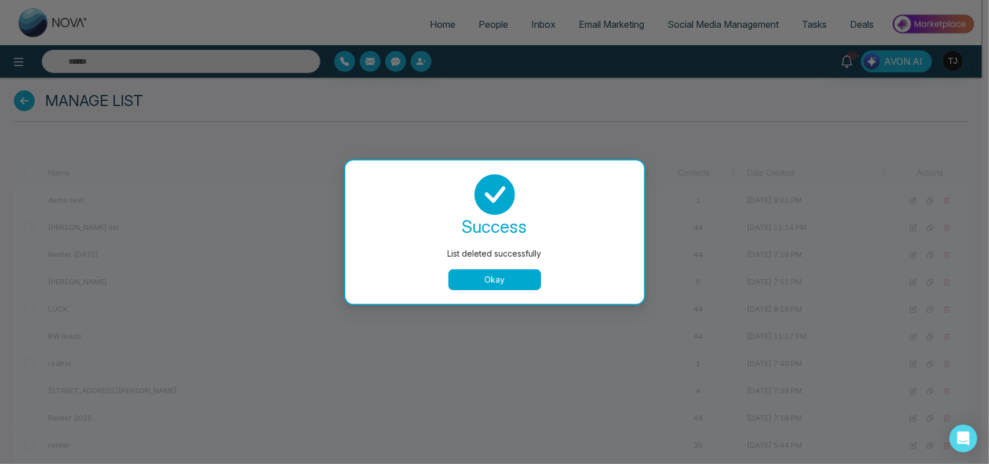
click at [497, 283] on button "Okay" at bounding box center [494, 279] width 93 height 21
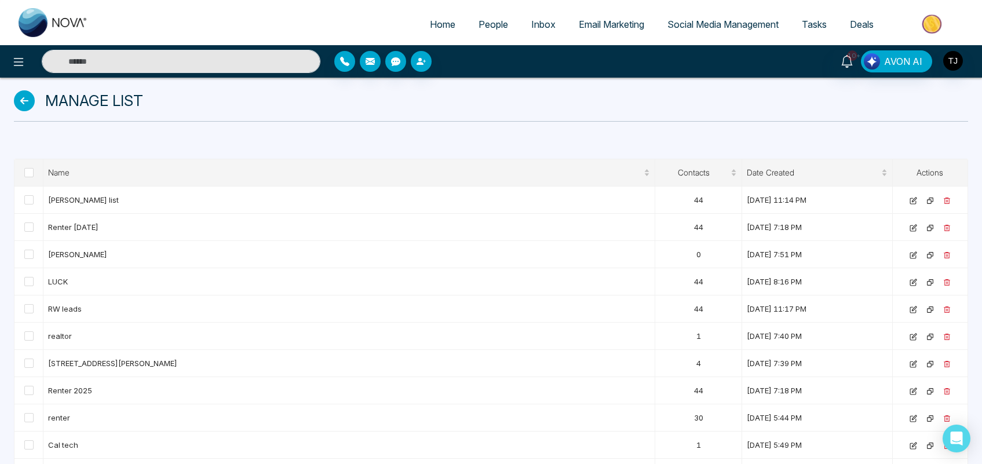
click at [484, 29] on span "People" at bounding box center [493, 25] width 30 height 12
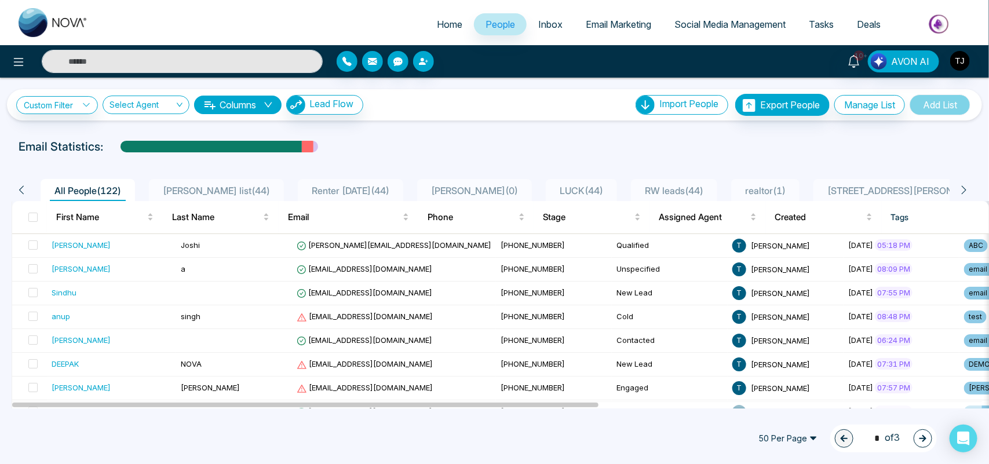
click at [35, 217] on span at bounding box center [32, 217] width 9 height 9
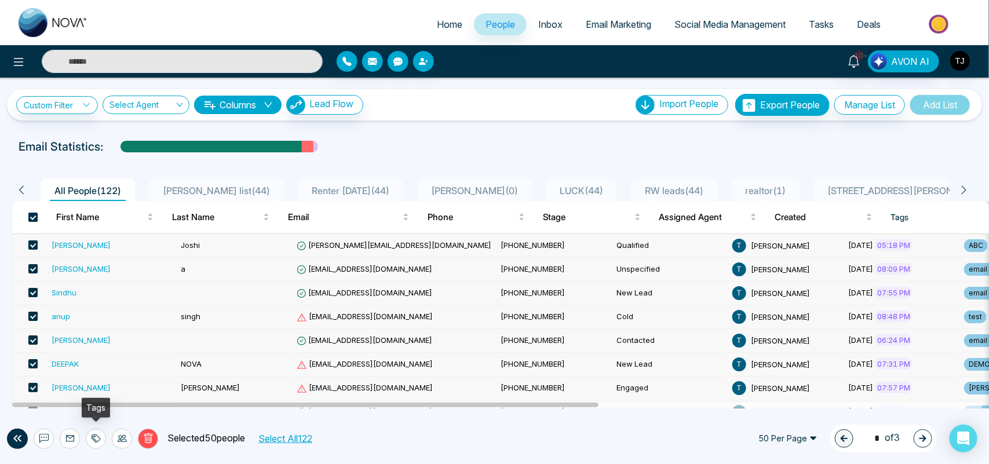
click at [97, 440] on icon at bounding box center [96, 438] width 9 height 9
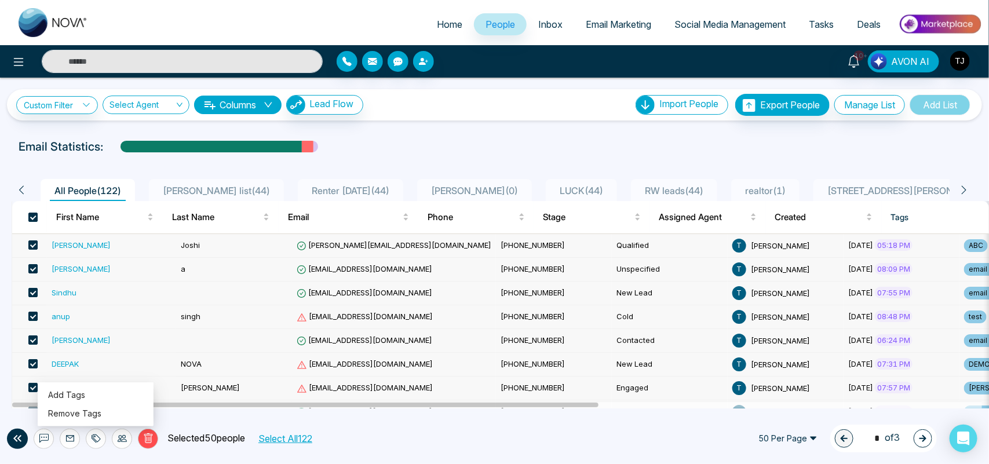
click at [122, 438] on icon at bounding box center [122, 438] width 9 height 9
click at [436, 138] on div "Email Statistics:" at bounding box center [334, 146] width 630 height 17
click at [957, 62] on img "button" at bounding box center [960, 61] width 20 height 20
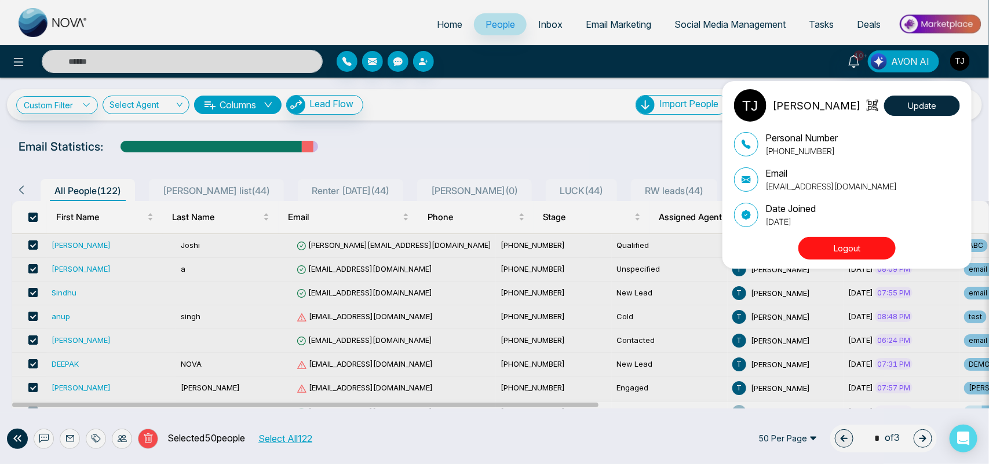
click at [656, 160] on div "[PERSON_NAME] Update Personal Number [PHONE_NUMBER] Email [EMAIL_ADDRESS][DOMAI…" at bounding box center [494, 232] width 989 height 464
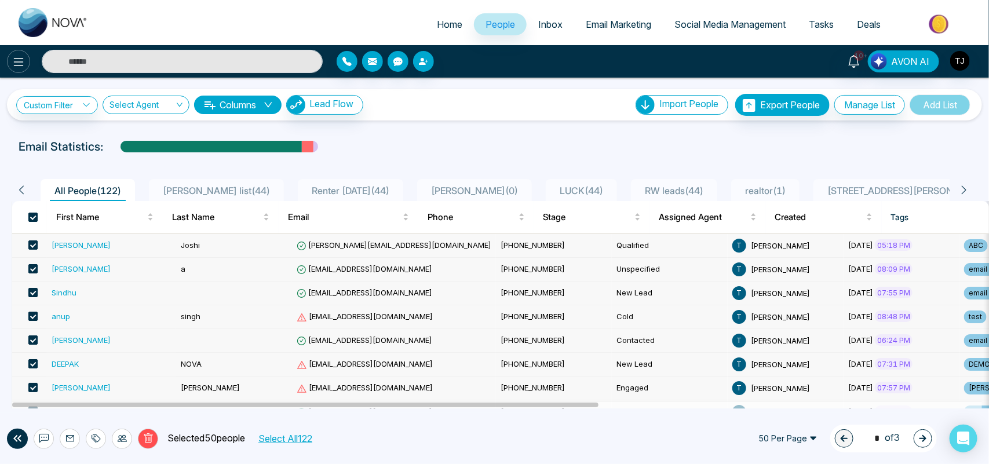
click at [21, 63] on icon at bounding box center [19, 62] width 14 height 14
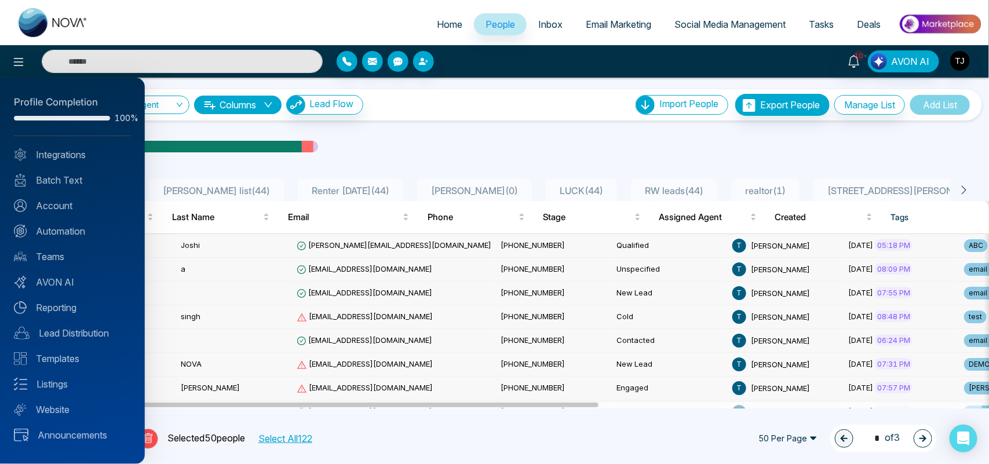
click at [549, 160] on div at bounding box center [494, 232] width 989 height 464
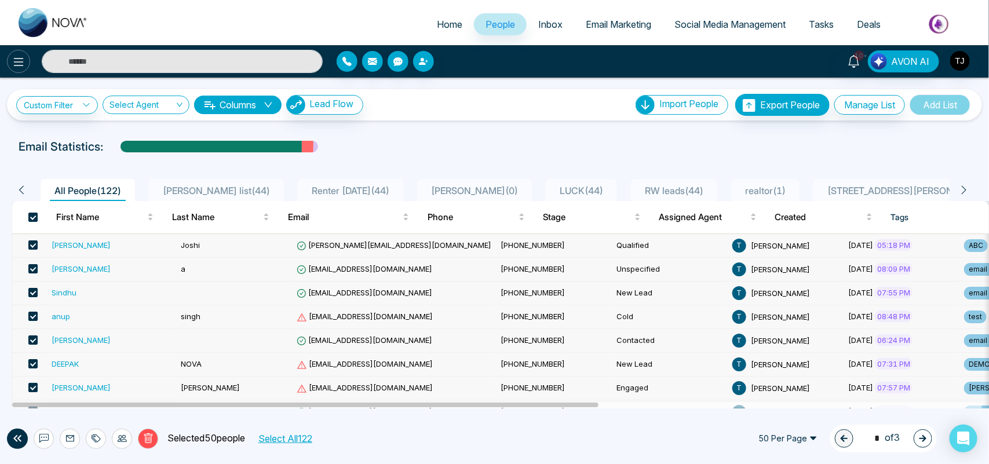
click at [19, 57] on icon at bounding box center [19, 62] width 14 height 14
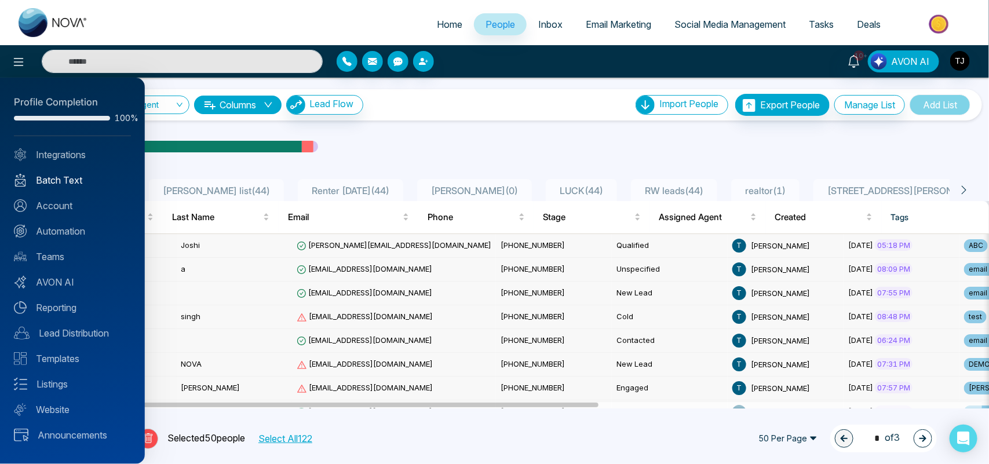
click at [70, 180] on link "Batch Text" at bounding box center [72, 180] width 117 height 14
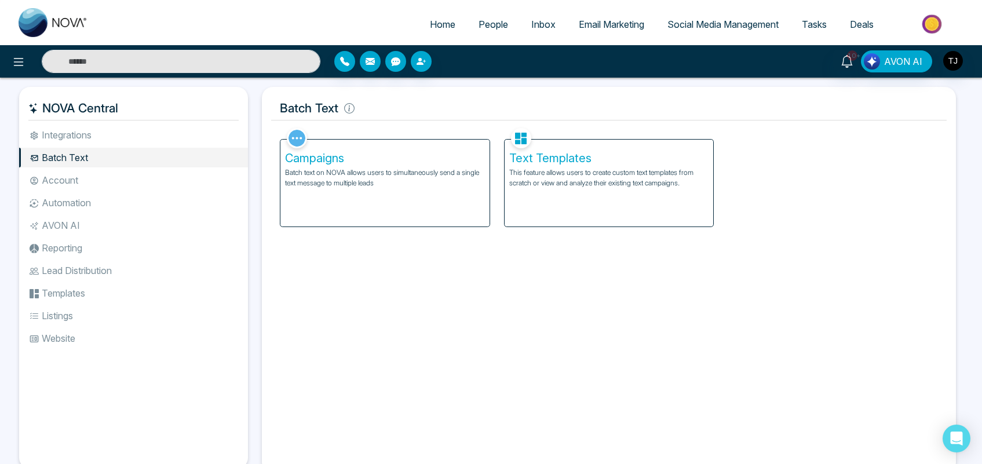
click at [435, 172] on p "Batch text on NOVA allows users to simultaneously send a single text message to…" at bounding box center [385, 177] width 200 height 21
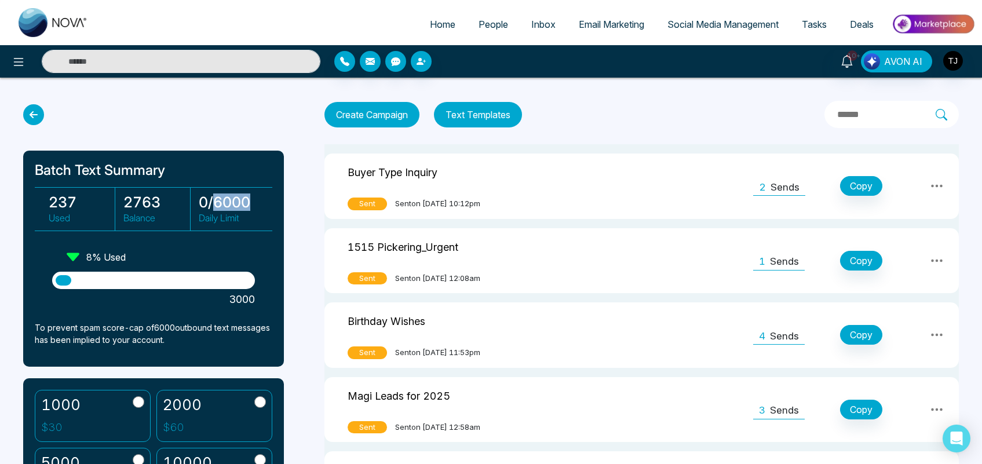
drag, startPoint x: 250, startPoint y: 198, endPoint x: 213, endPoint y: 198, distance: 37.1
click at [213, 198] on h3 "0 / 6000" at bounding box center [232, 201] width 67 height 17
click at [247, 200] on h3 "0 / 6000" at bounding box center [232, 201] width 67 height 17
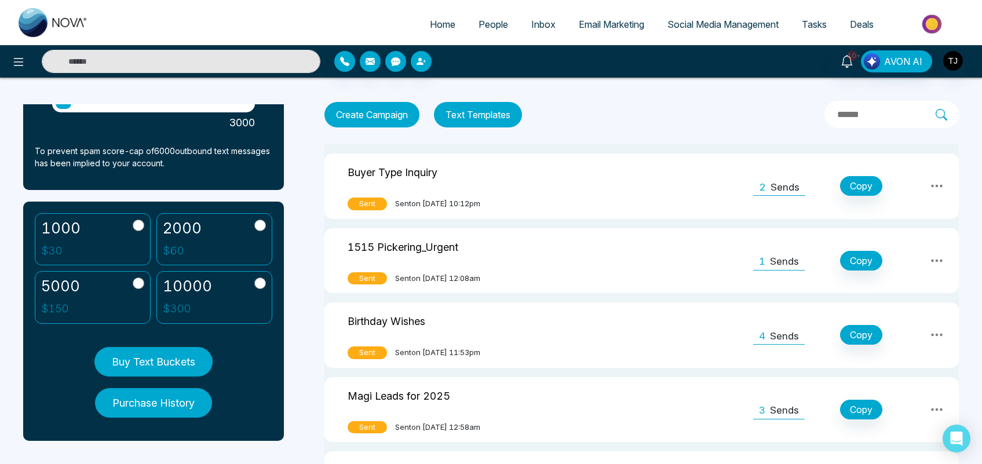
scroll to position [177, 0]
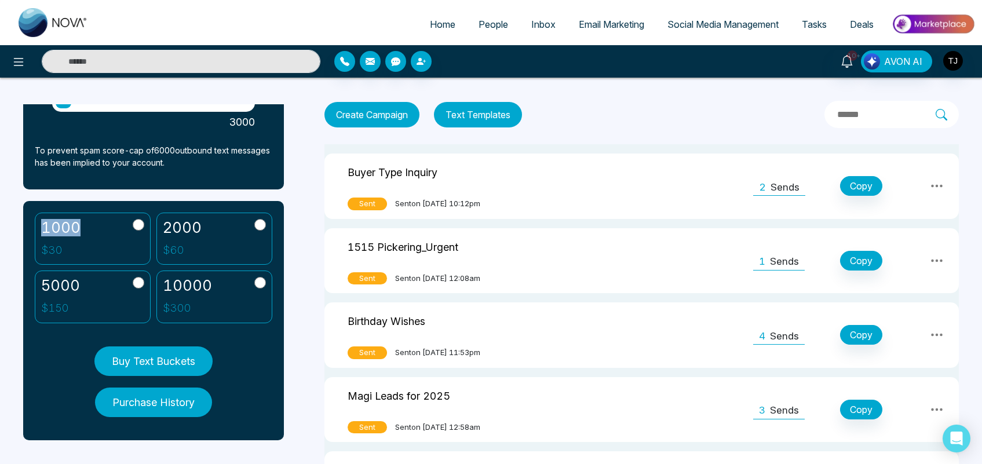
drag, startPoint x: 82, startPoint y: 224, endPoint x: 36, endPoint y: 224, distance: 45.8
click at [36, 224] on label "1000 $ 30" at bounding box center [93, 239] width 116 height 53
click at [87, 241] on label "1000 $ 30" at bounding box center [93, 239] width 116 height 53
click at [478, 19] on span "People" at bounding box center [493, 25] width 30 height 12
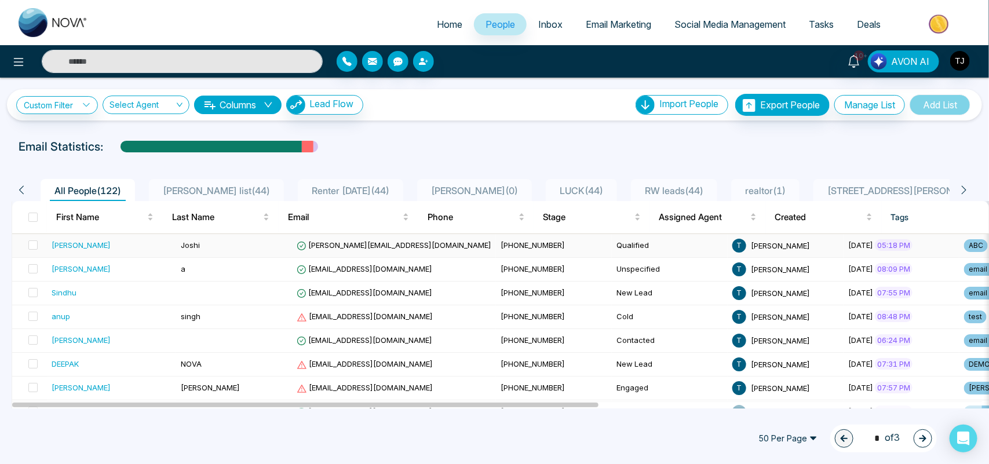
click at [110, 244] on div "[PERSON_NAME]" at bounding box center [112, 245] width 120 height 12
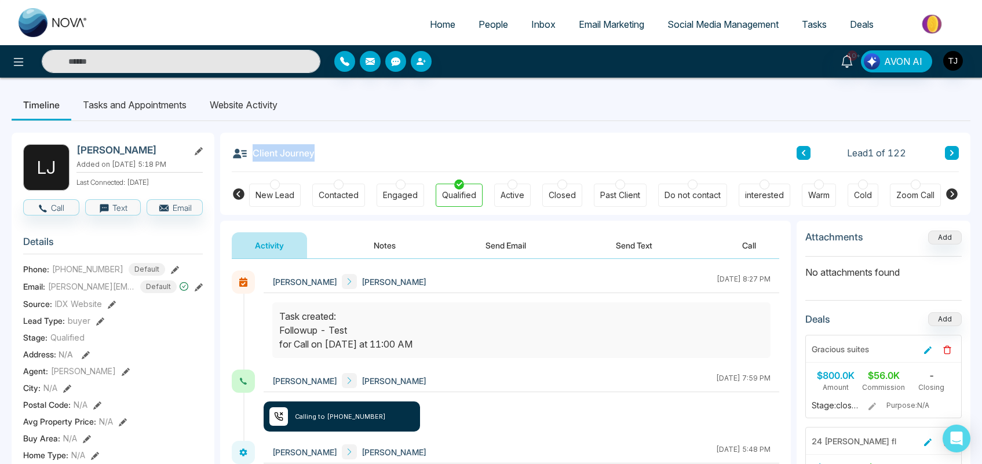
drag, startPoint x: 325, startPoint y: 152, endPoint x: 311, endPoint y: 149, distance: 14.1
click at [311, 149] on div "Client Journey Lead 1 of 122" at bounding box center [595, 152] width 727 height 39
drag, startPoint x: 91, startPoint y: 337, endPoint x: 49, endPoint y: 335, distance: 41.8
click at [49, 335] on div "Stage: Qualified" at bounding box center [113, 337] width 180 height 12
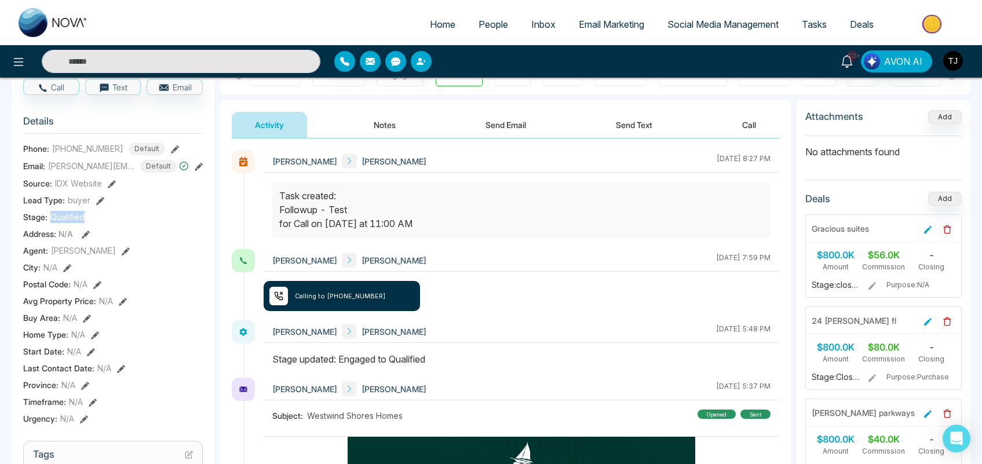
scroll to position [105, 0]
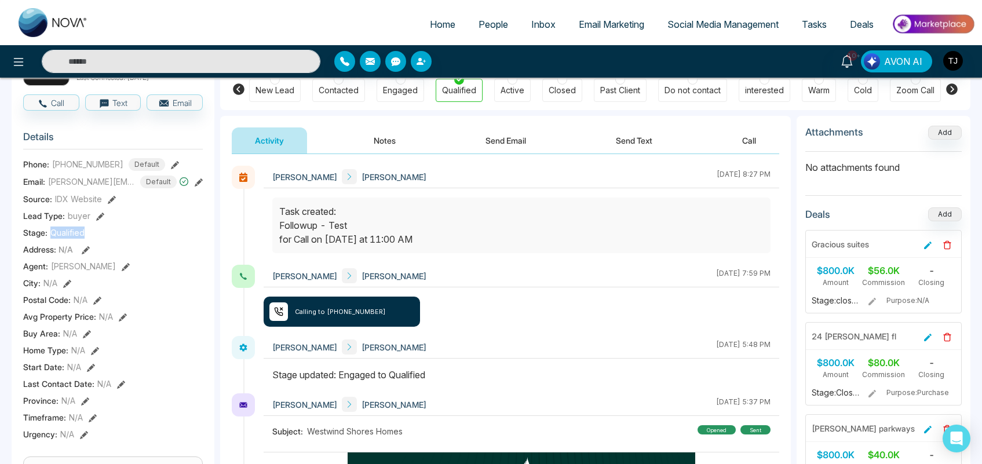
click at [378, 140] on button "Notes" at bounding box center [384, 140] width 68 height 26
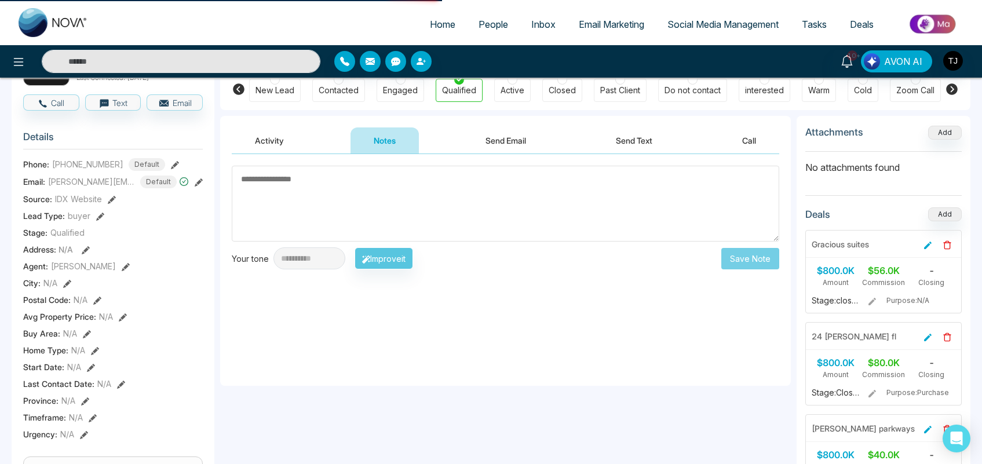
click at [511, 141] on button "Send Email" at bounding box center [505, 140] width 87 height 26
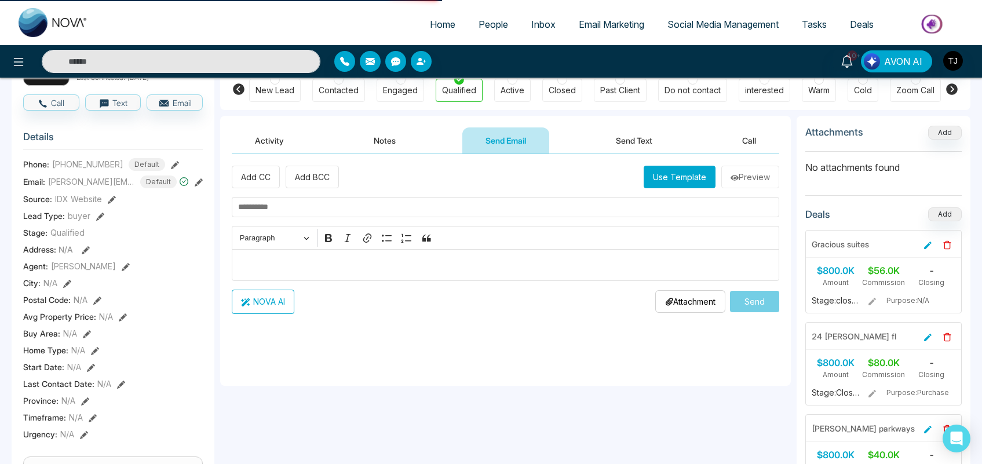
click at [646, 147] on button "Send Text" at bounding box center [634, 140] width 83 height 26
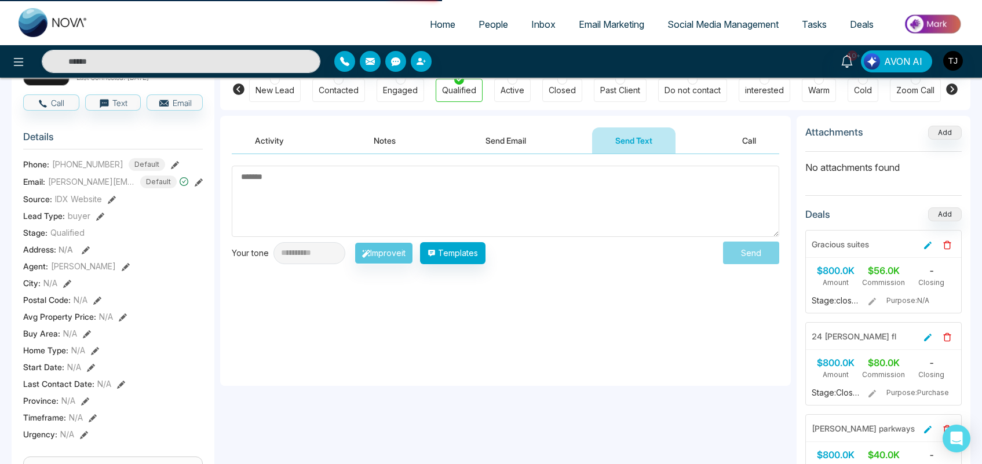
click at [745, 137] on button "Call" at bounding box center [749, 140] width 60 height 26
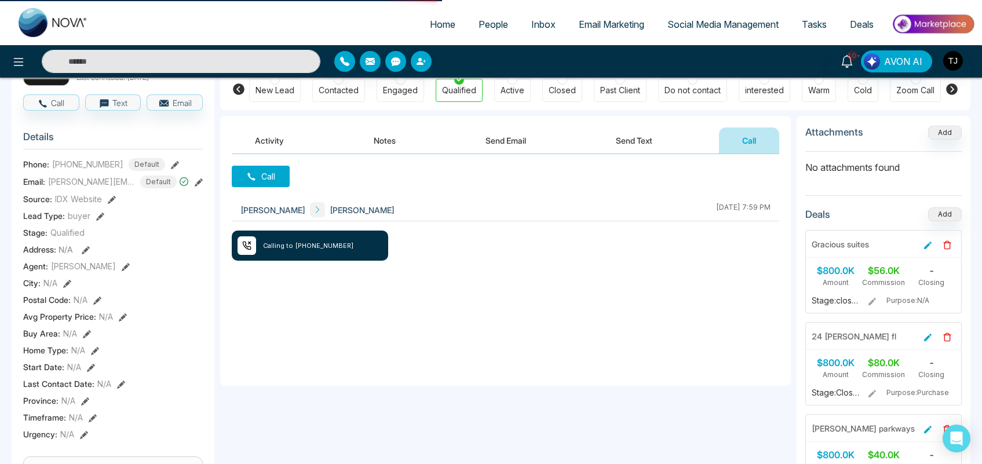
click at [269, 140] on button "Activity" at bounding box center [269, 140] width 75 height 26
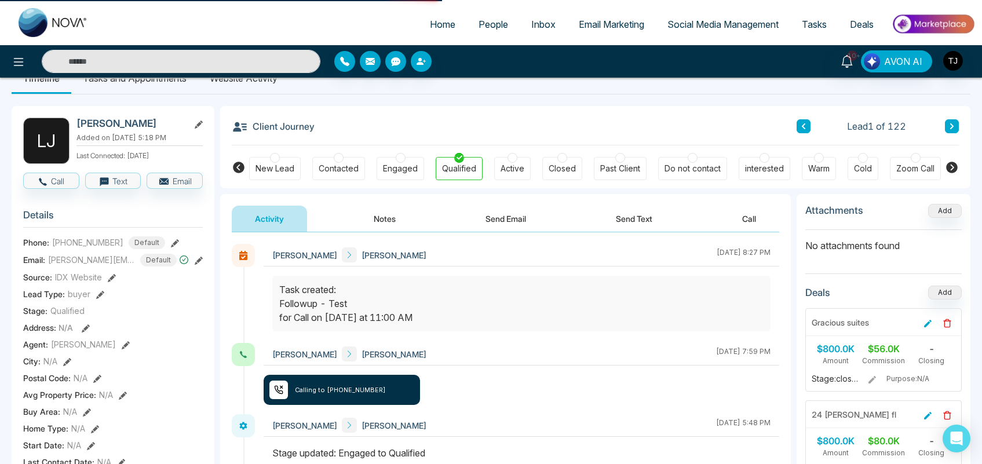
scroll to position [24, 0]
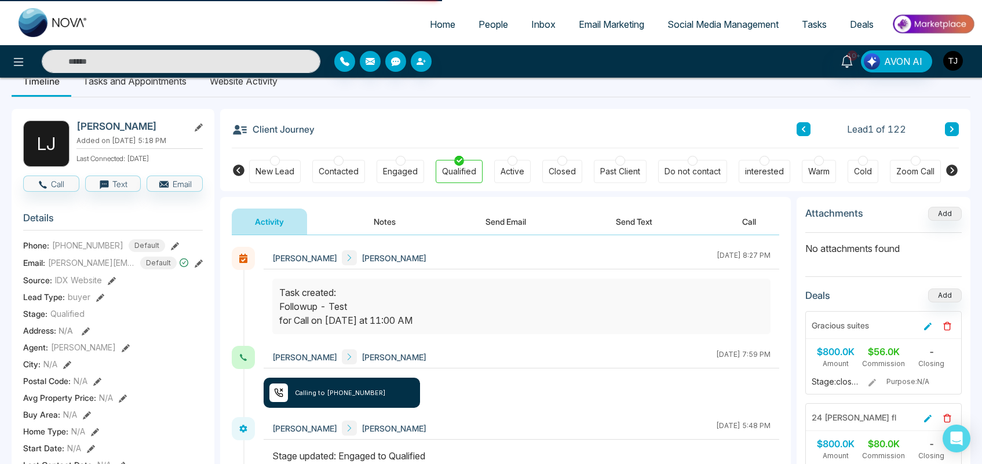
click at [954, 58] on img "button" at bounding box center [953, 61] width 20 height 20
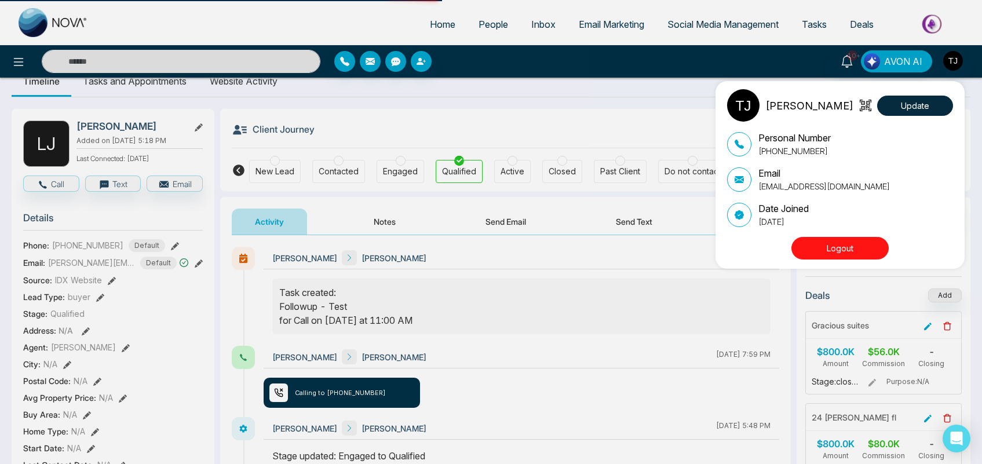
click at [638, 112] on div "[PERSON_NAME] Update Personal Number [PHONE_NUMBER] Email [EMAIL_ADDRESS][DOMAI…" at bounding box center [491, 232] width 982 height 464
